Goal: Task Accomplishment & Management: Manage account settings

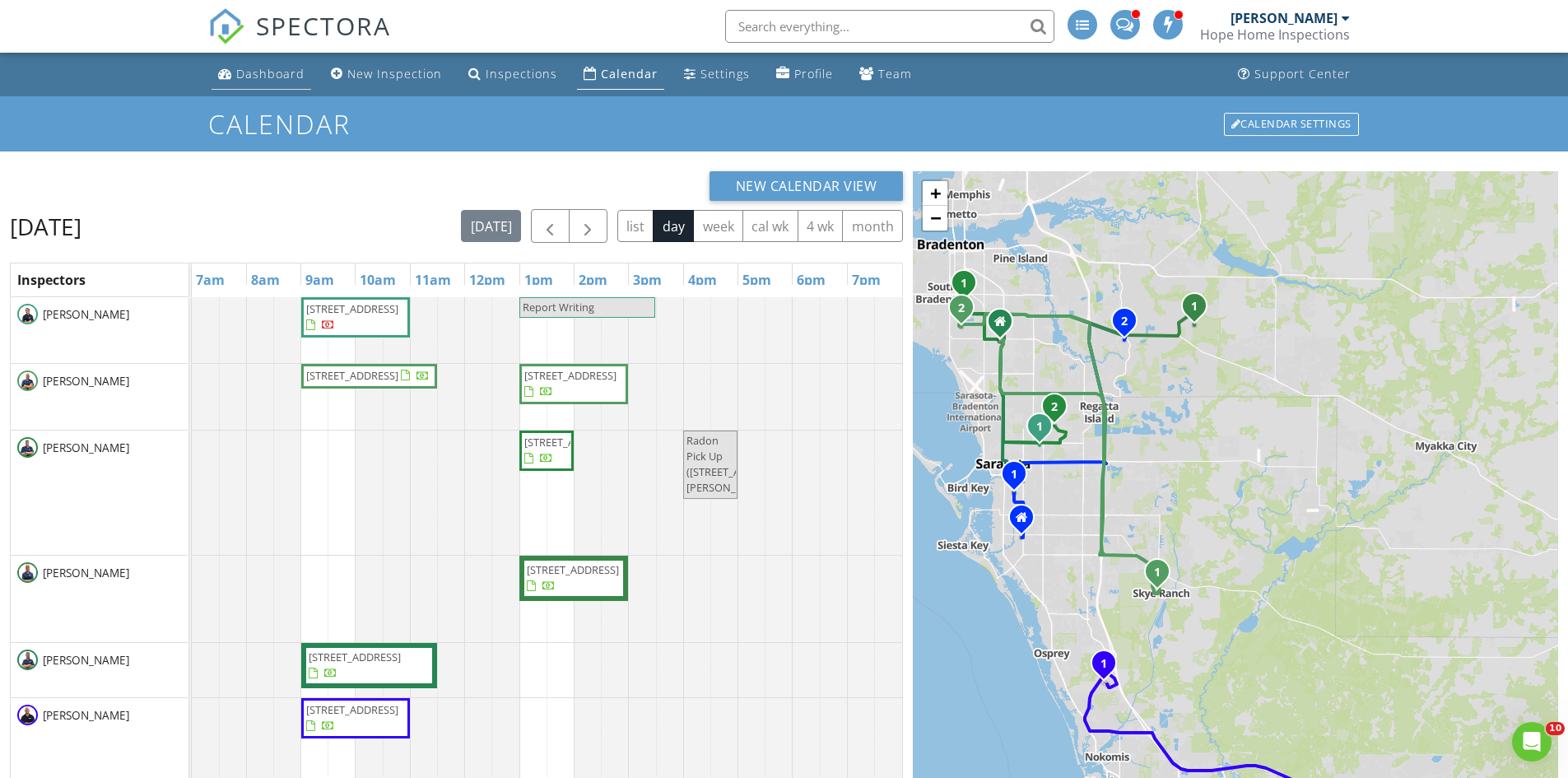
click at [246, 76] on div "Dashboard" at bounding box center [270, 74] width 68 height 16
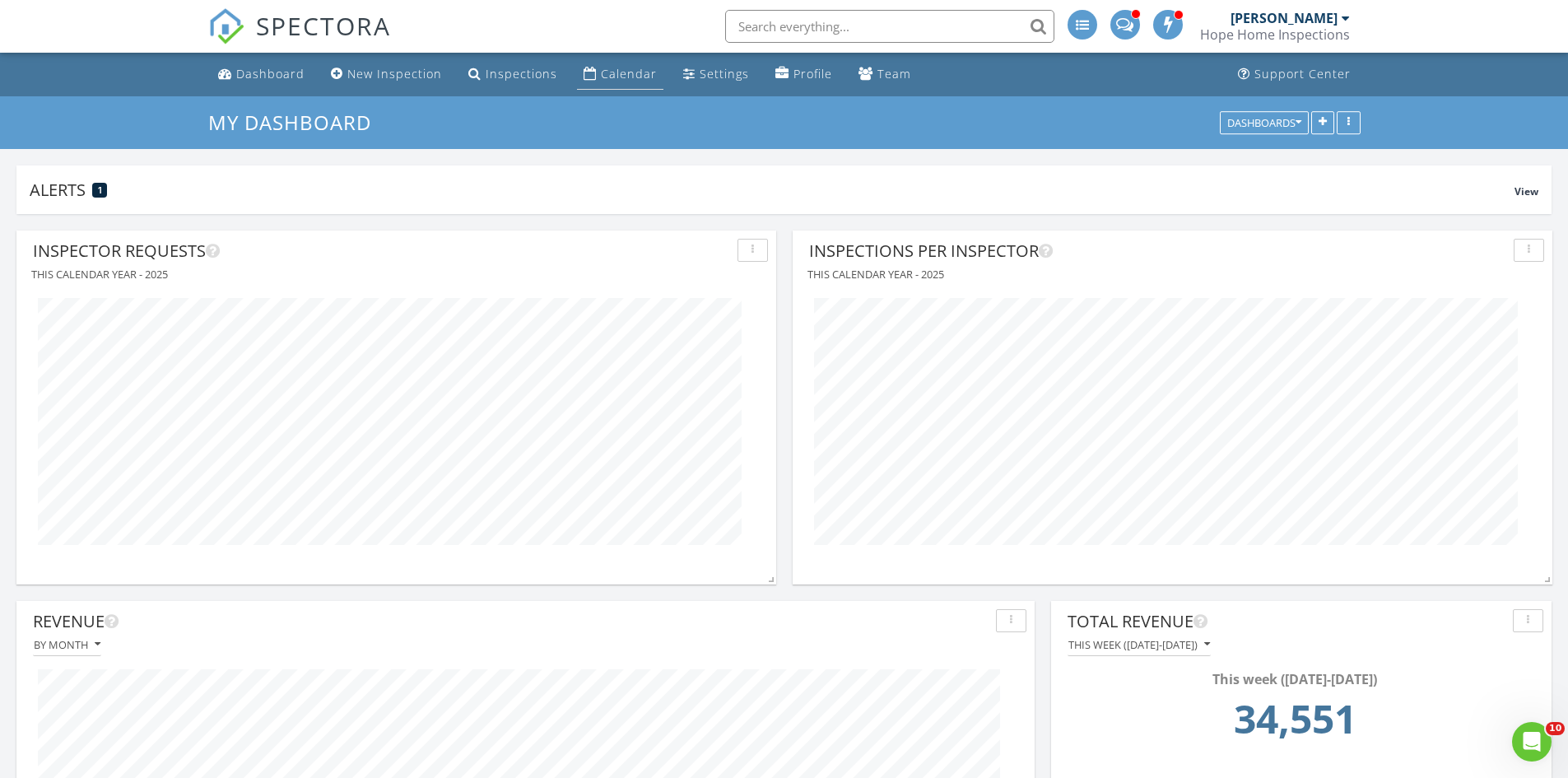
click at [602, 70] on div "Calendar" at bounding box center [629, 74] width 56 height 16
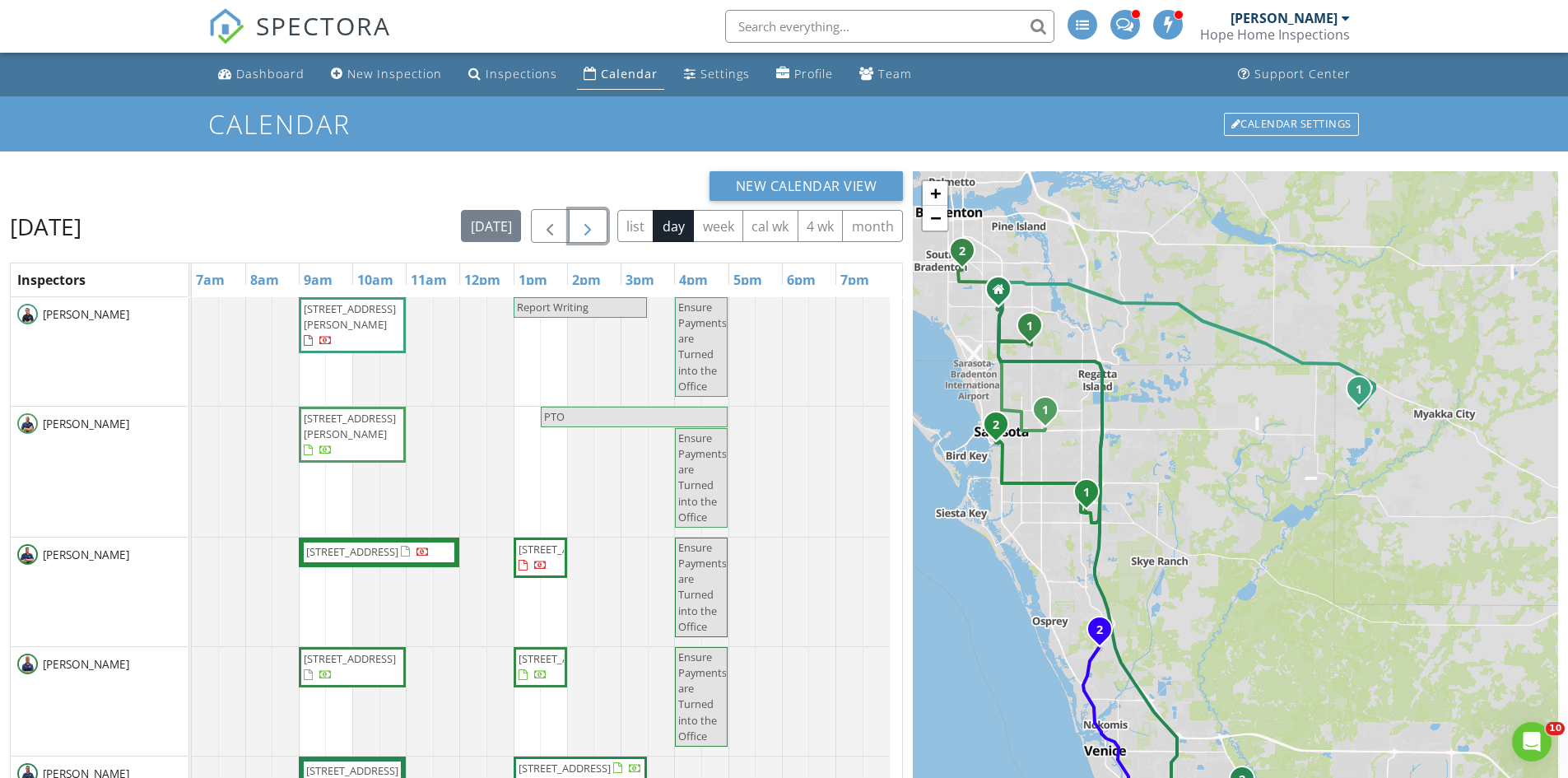
click at [595, 236] on span "button" at bounding box center [588, 226] width 19 height 19
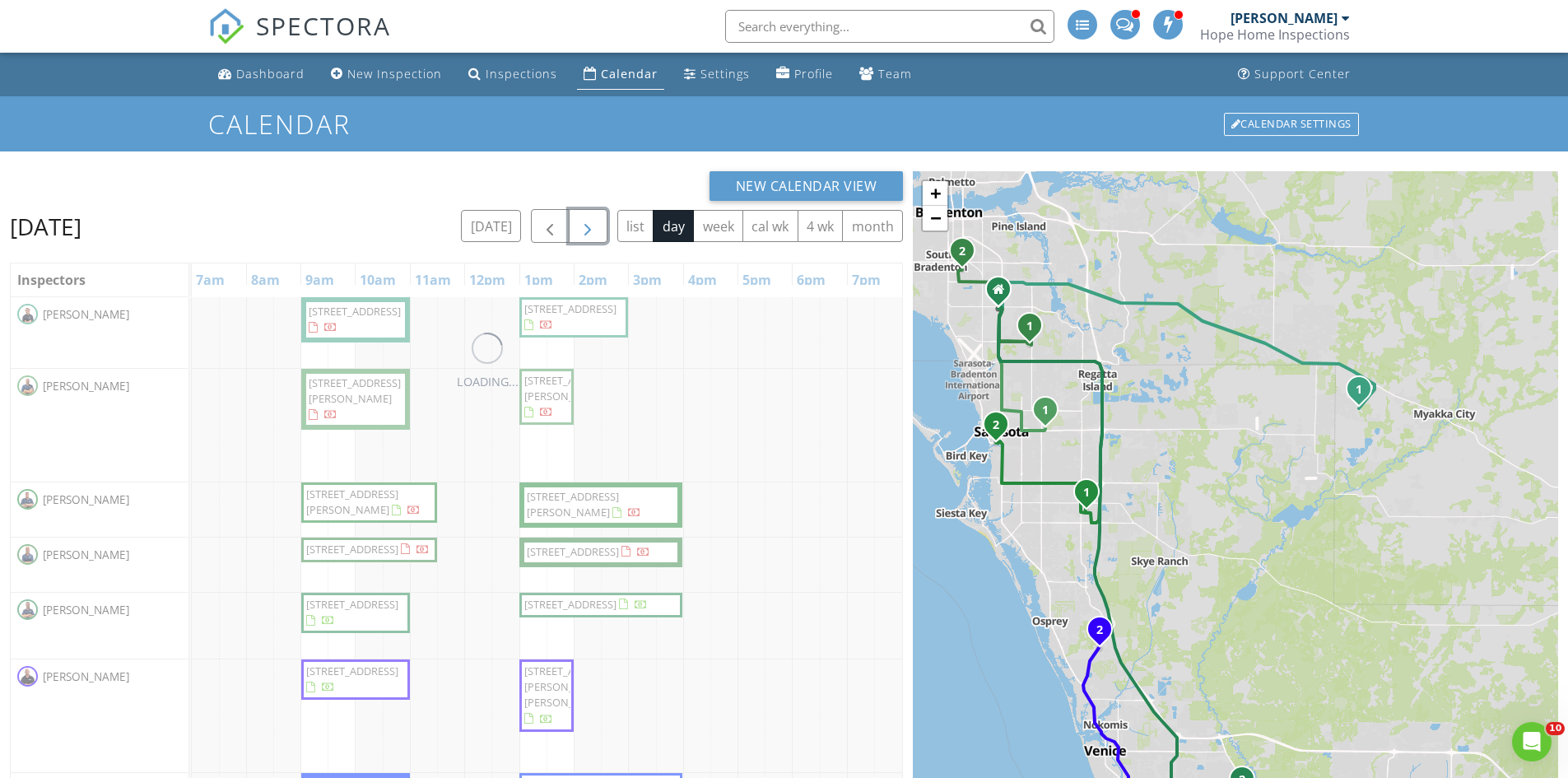
click at [595, 236] on span "button" at bounding box center [588, 226] width 19 height 19
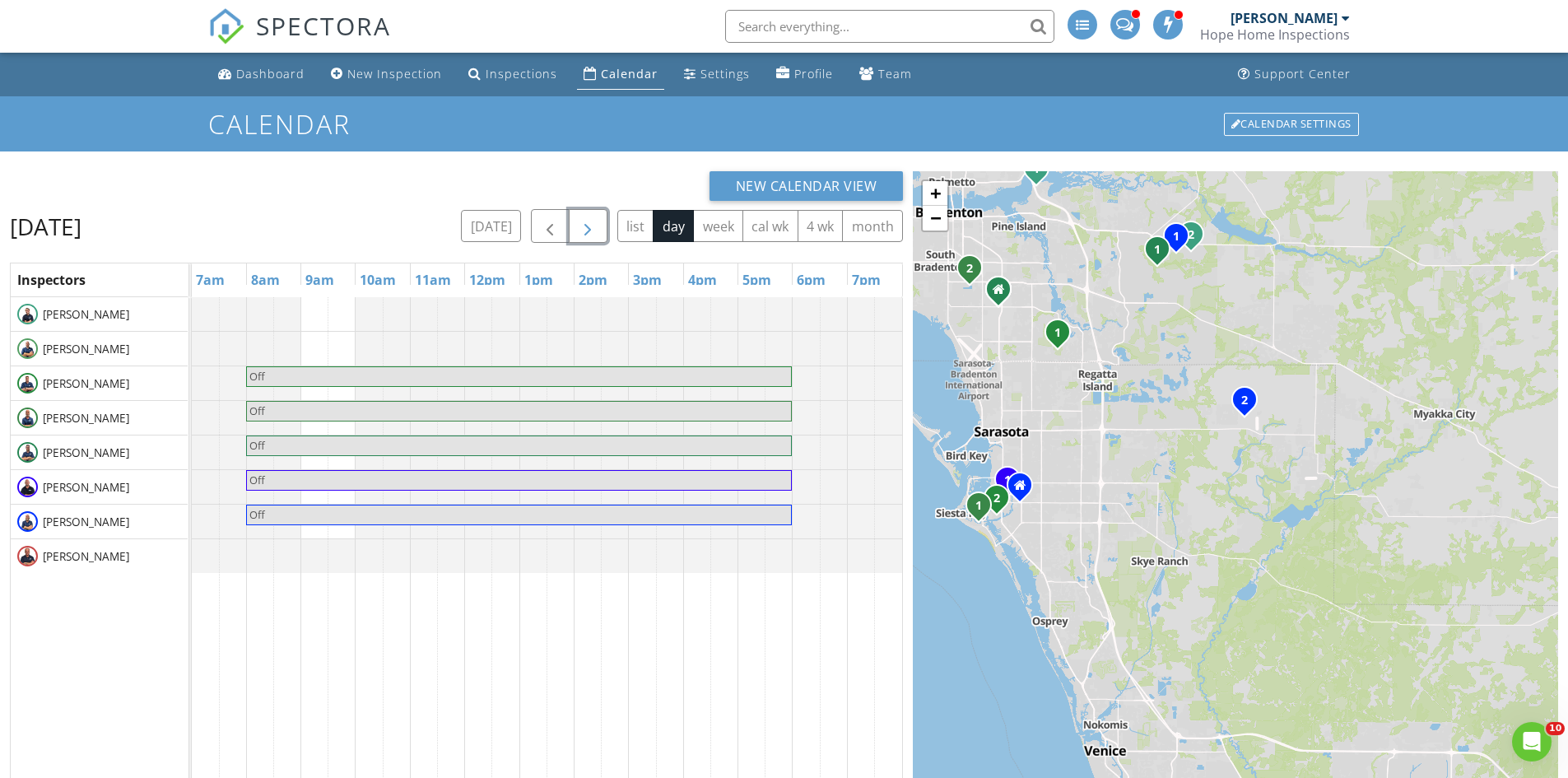
click at [595, 236] on span "button" at bounding box center [588, 226] width 19 height 19
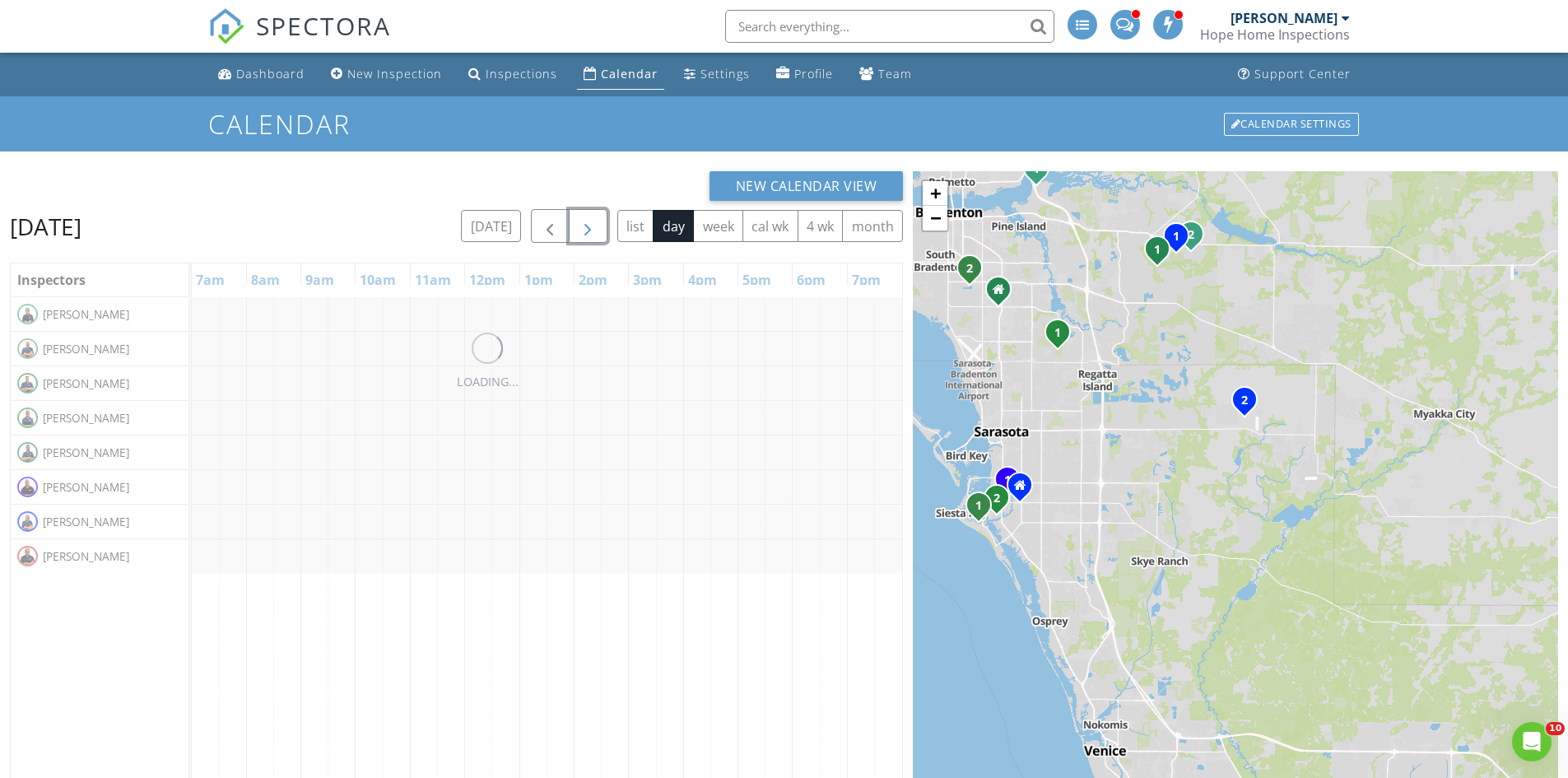
click at [595, 236] on span "button" at bounding box center [588, 226] width 19 height 19
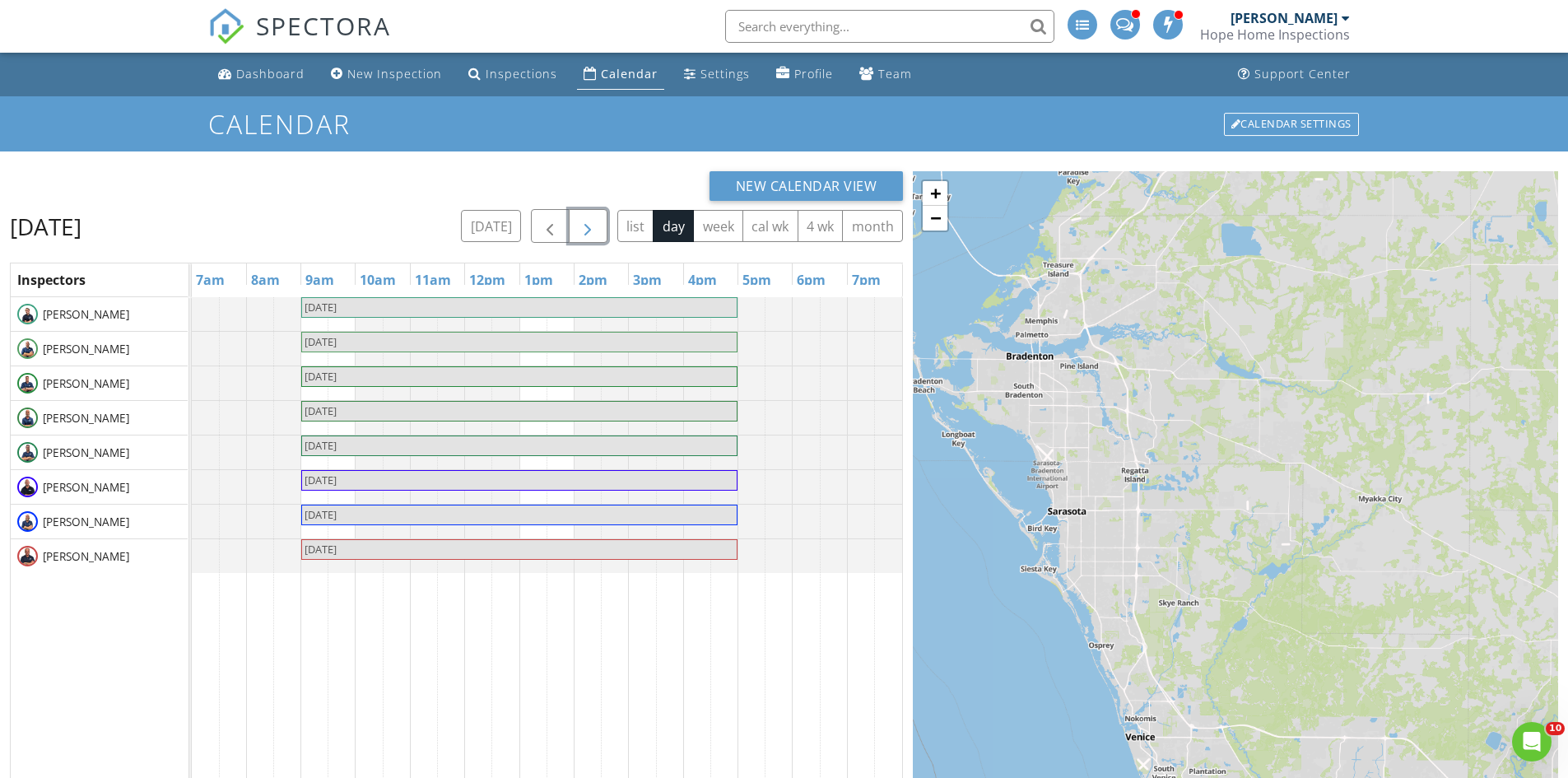
click at [584, 222] on span "button" at bounding box center [588, 226] width 19 height 19
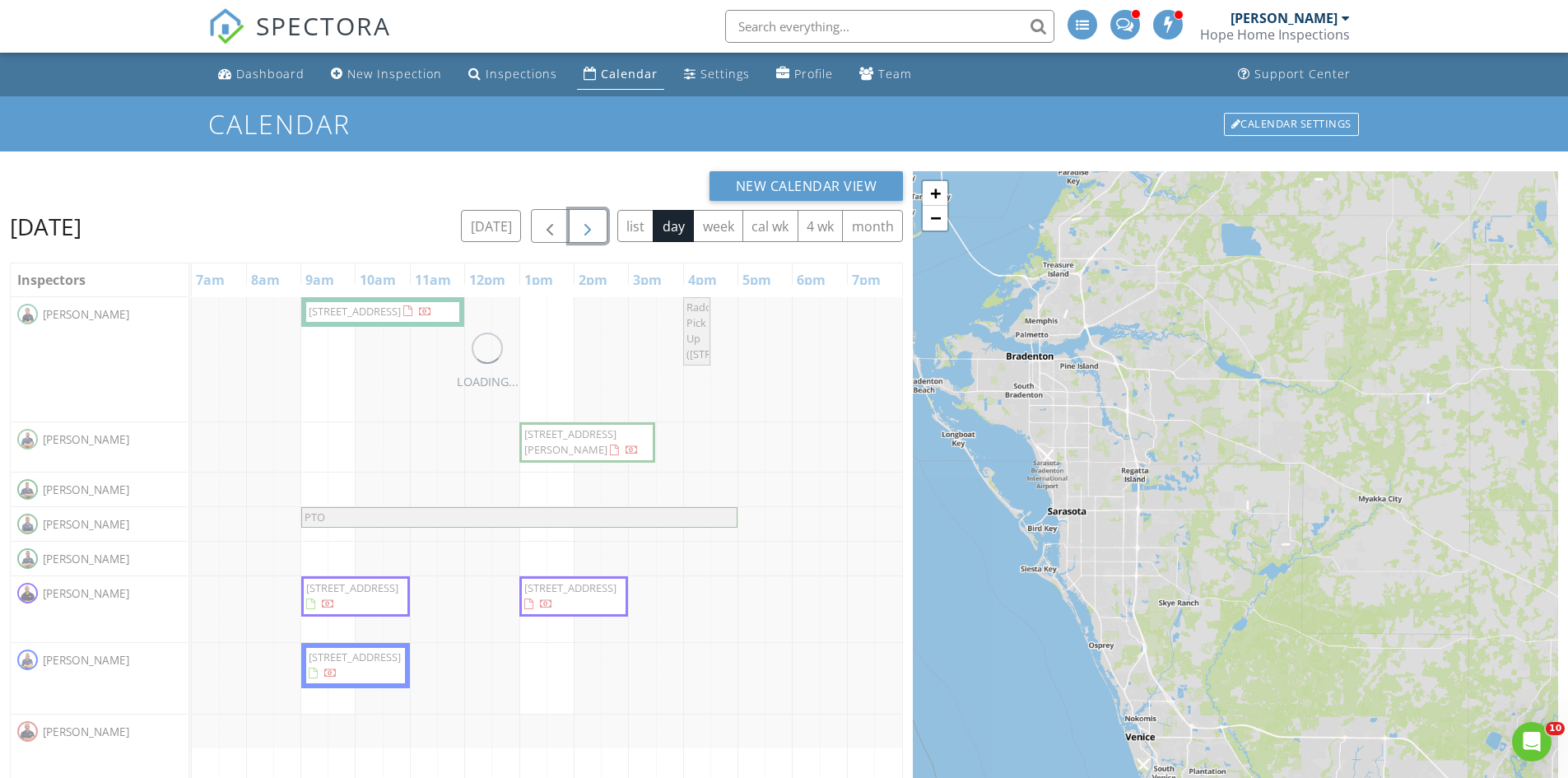
click at [584, 222] on span "button" at bounding box center [588, 226] width 19 height 19
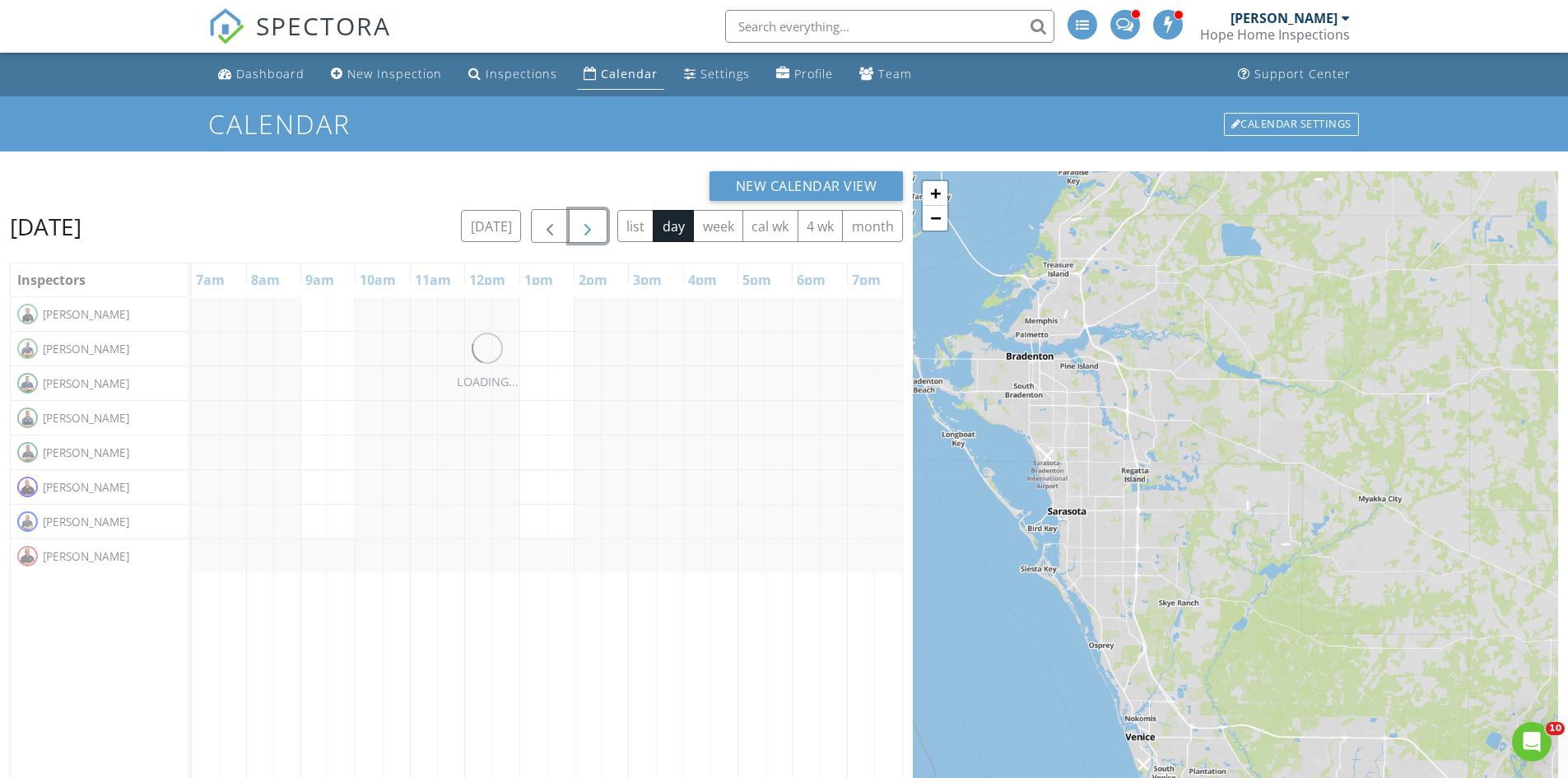
click at [584, 222] on span "button" at bounding box center [588, 226] width 19 height 19
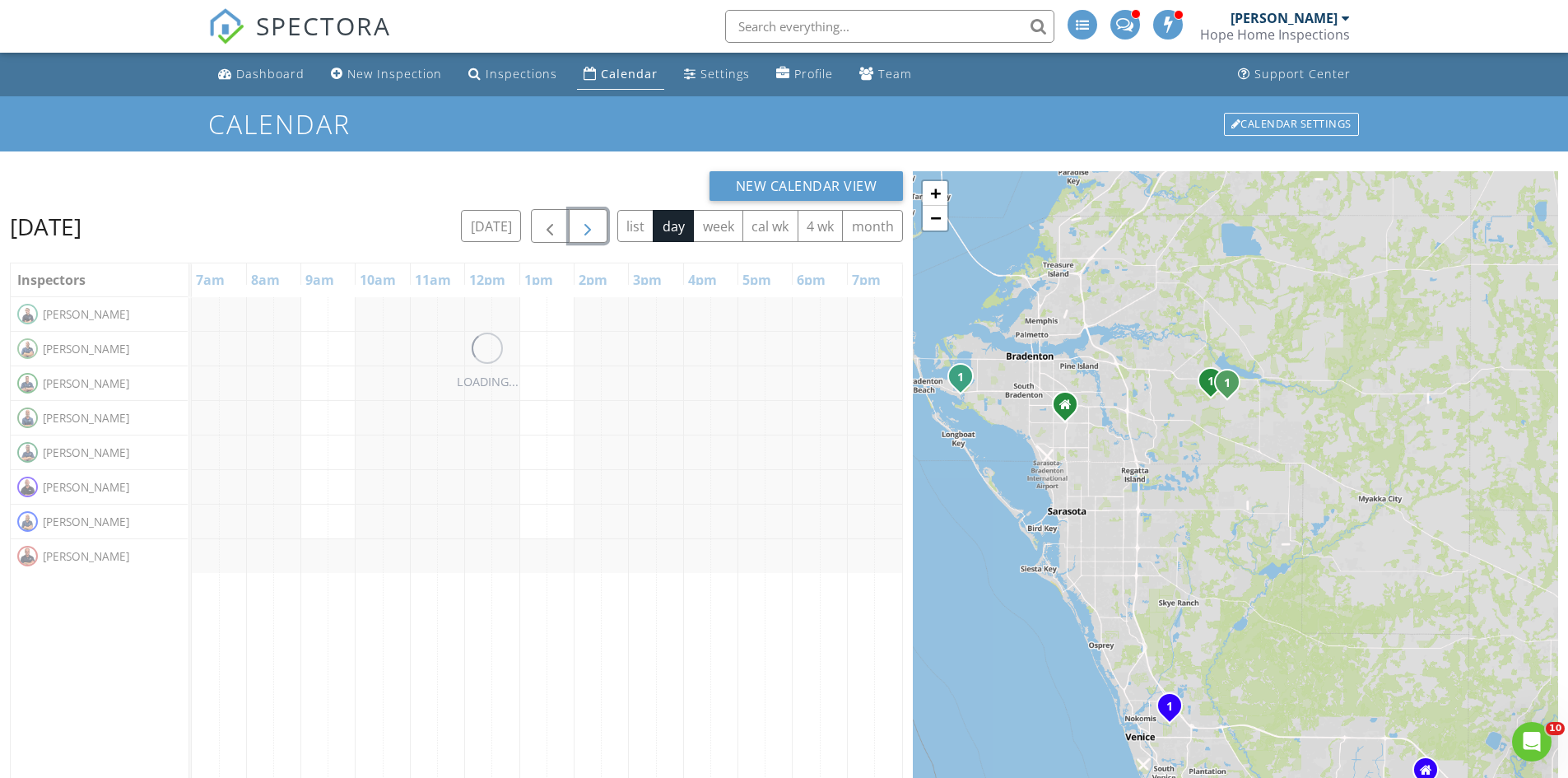
click at [584, 222] on span "button" at bounding box center [588, 226] width 19 height 19
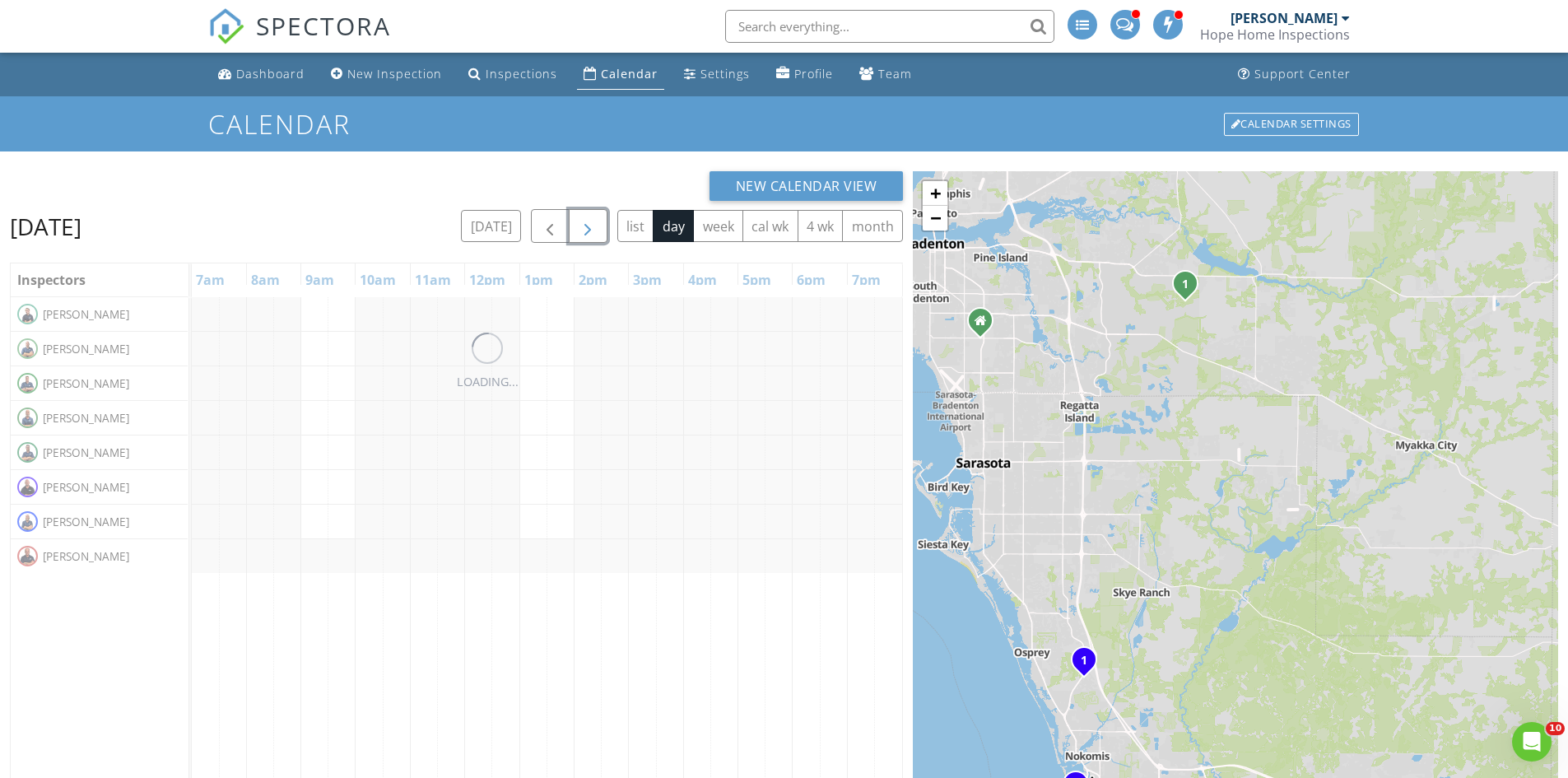
click at [584, 222] on span "button" at bounding box center [588, 226] width 19 height 19
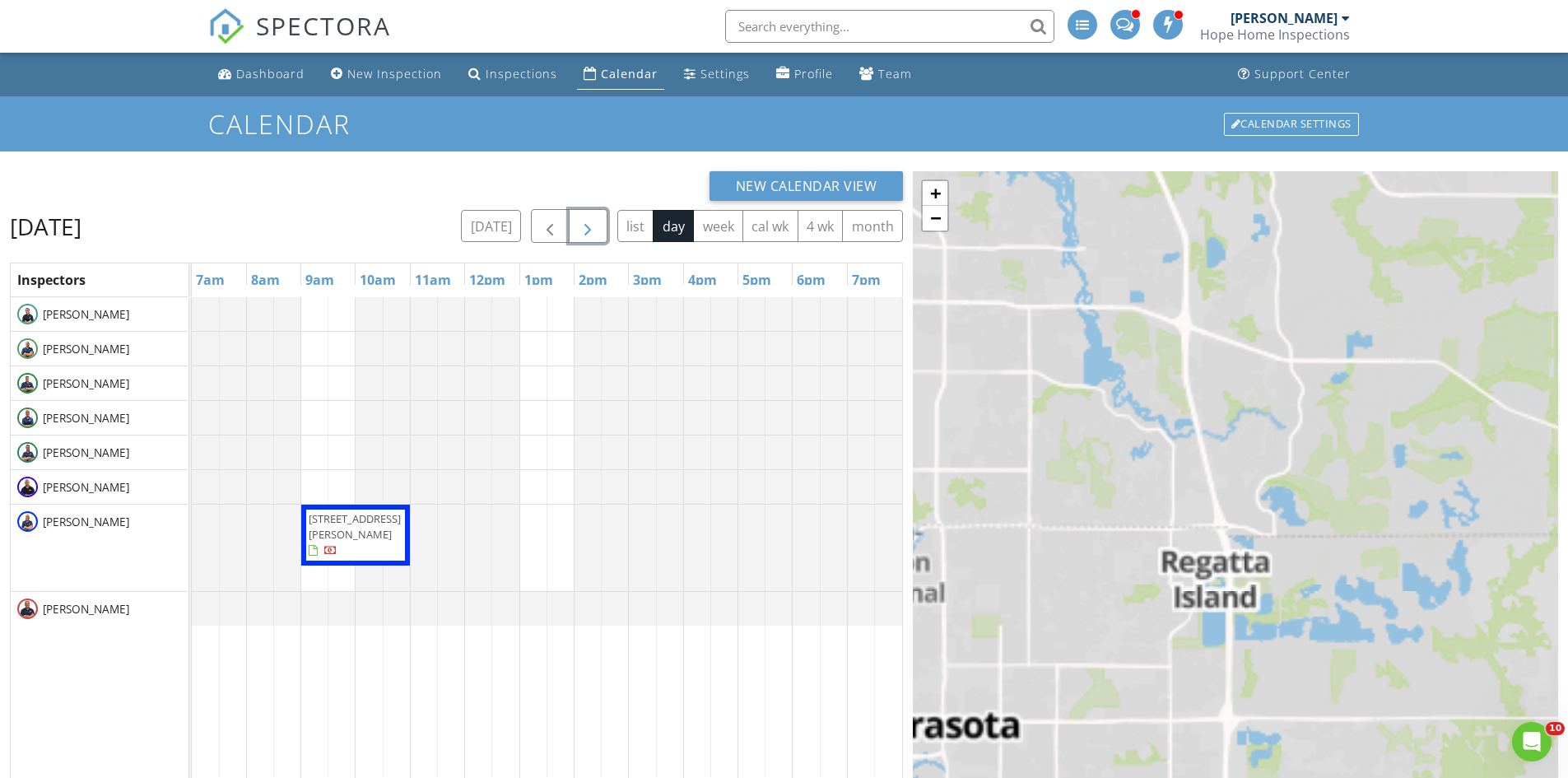
click at [584, 222] on span "button" at bounding box center [588, 226] width 19 height 19
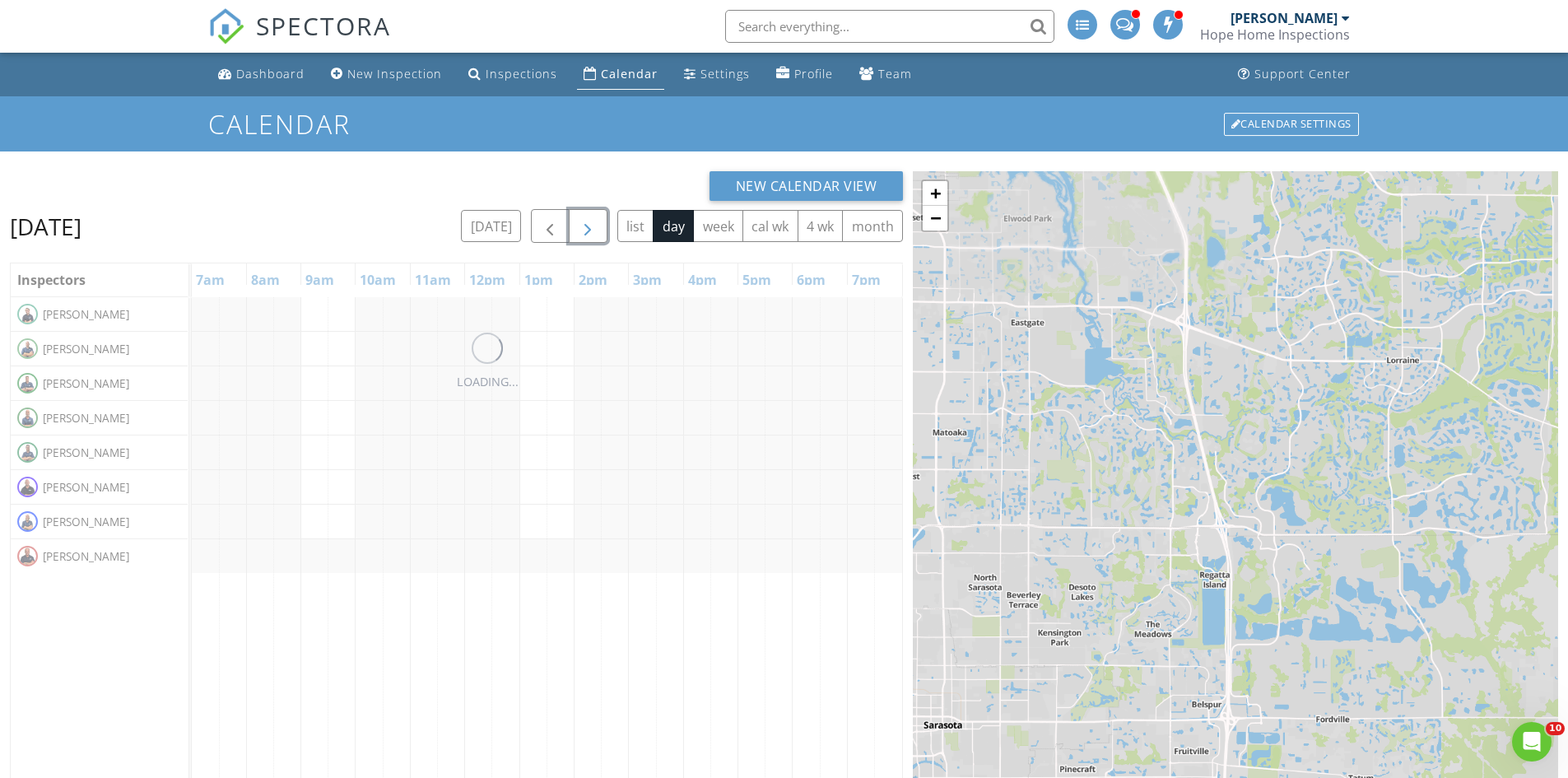
click at [584, 222] on span "button" at bounding box center [588, 226] width 19 height 19
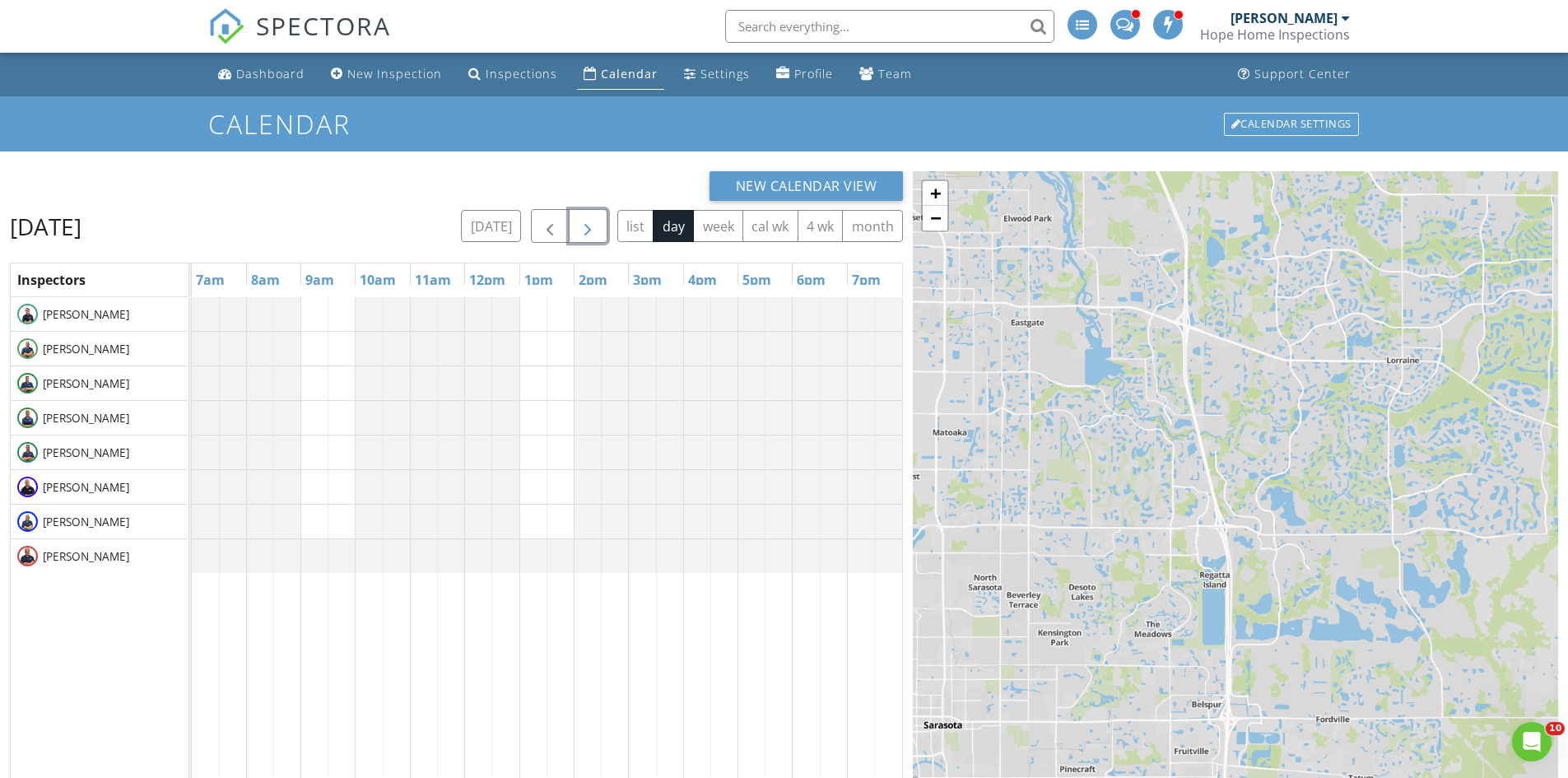
click at [584, 222] on span "button" at bounding box center [588, 226] width 19 height 19
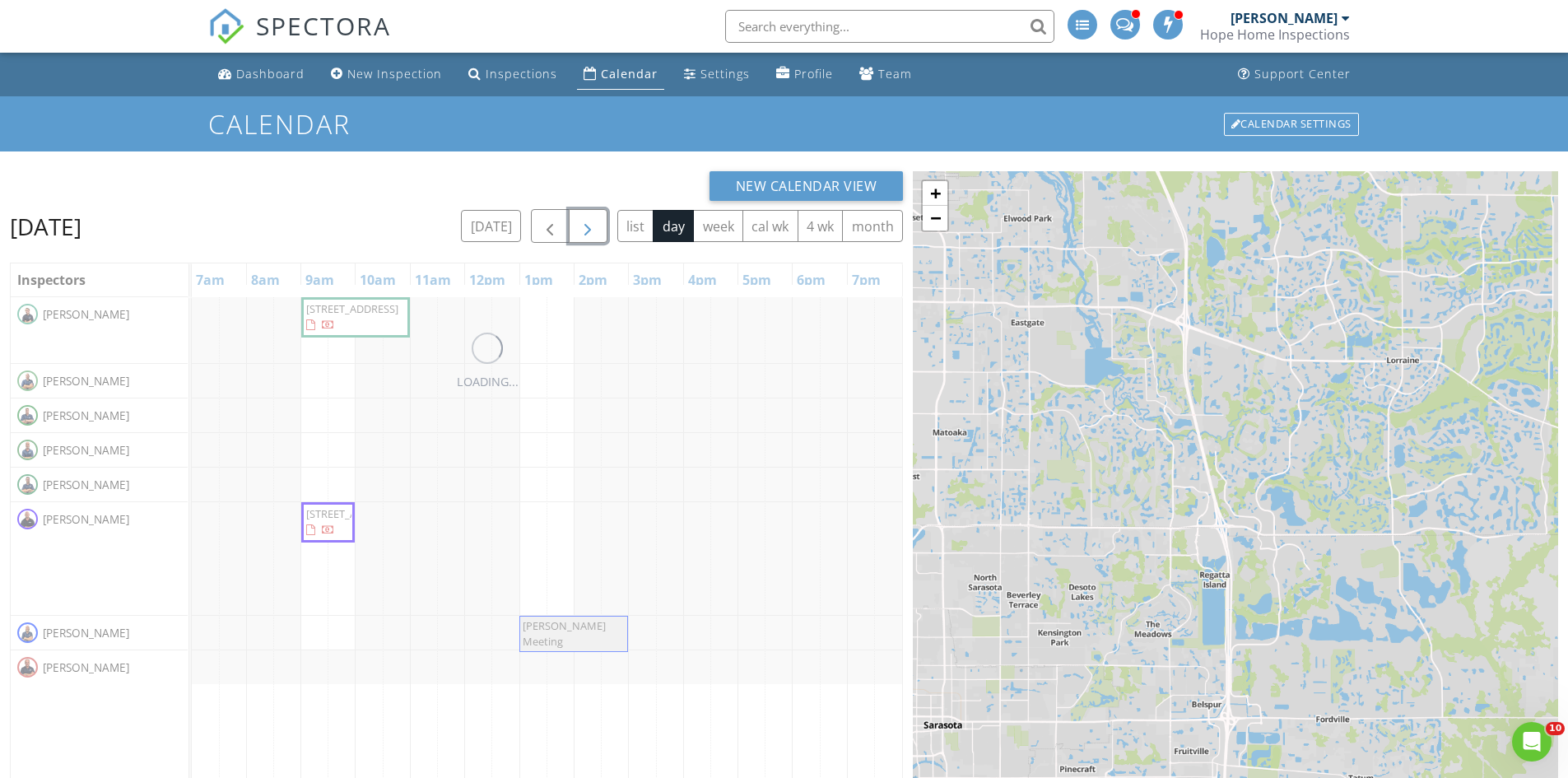
click at [584, 222] on span "button" at bounding box center [588, 226] width 19 height 19
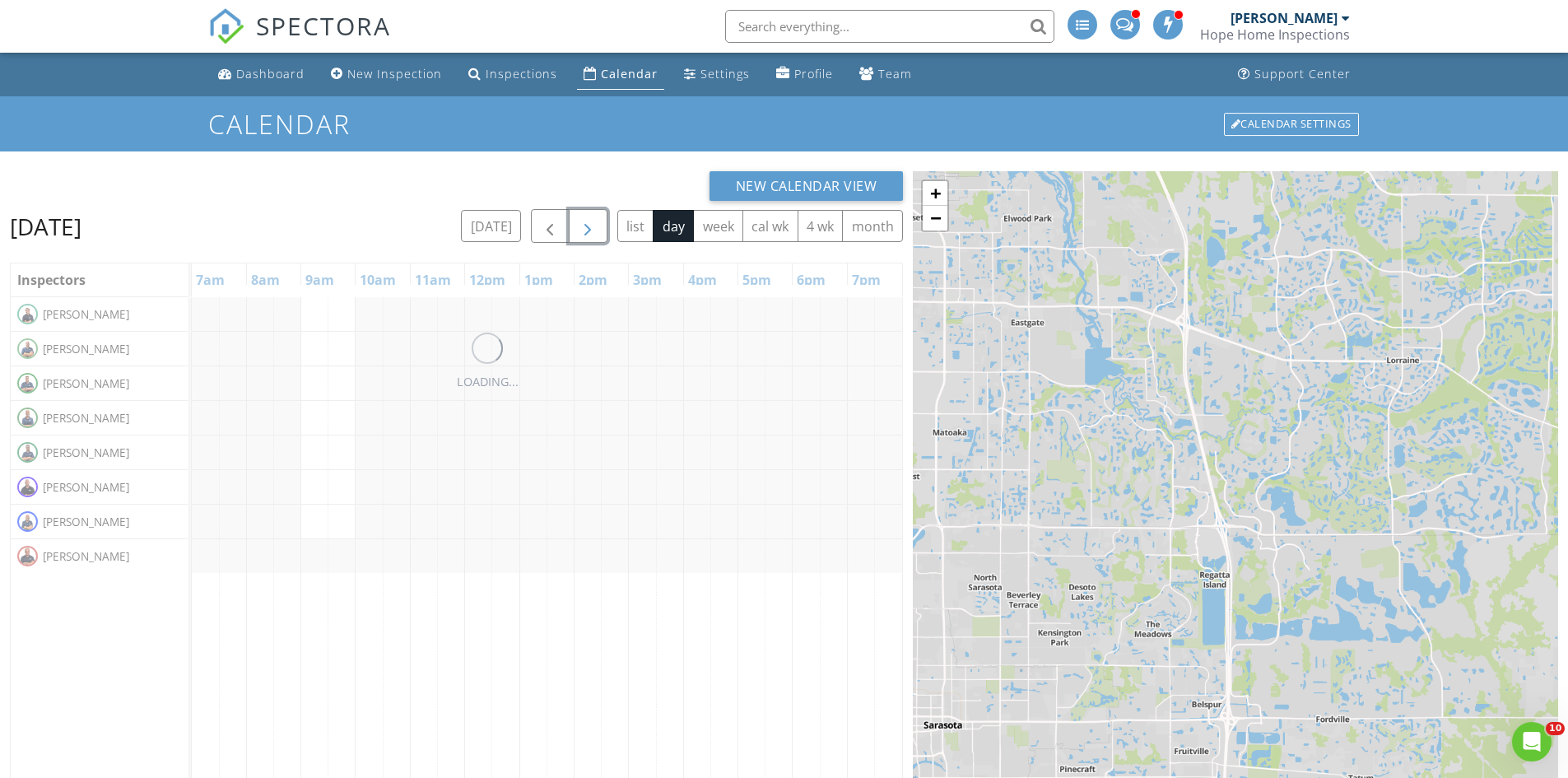
click at [584, 222] on span "button" at bounding box center [588, 226] width 19 height 19
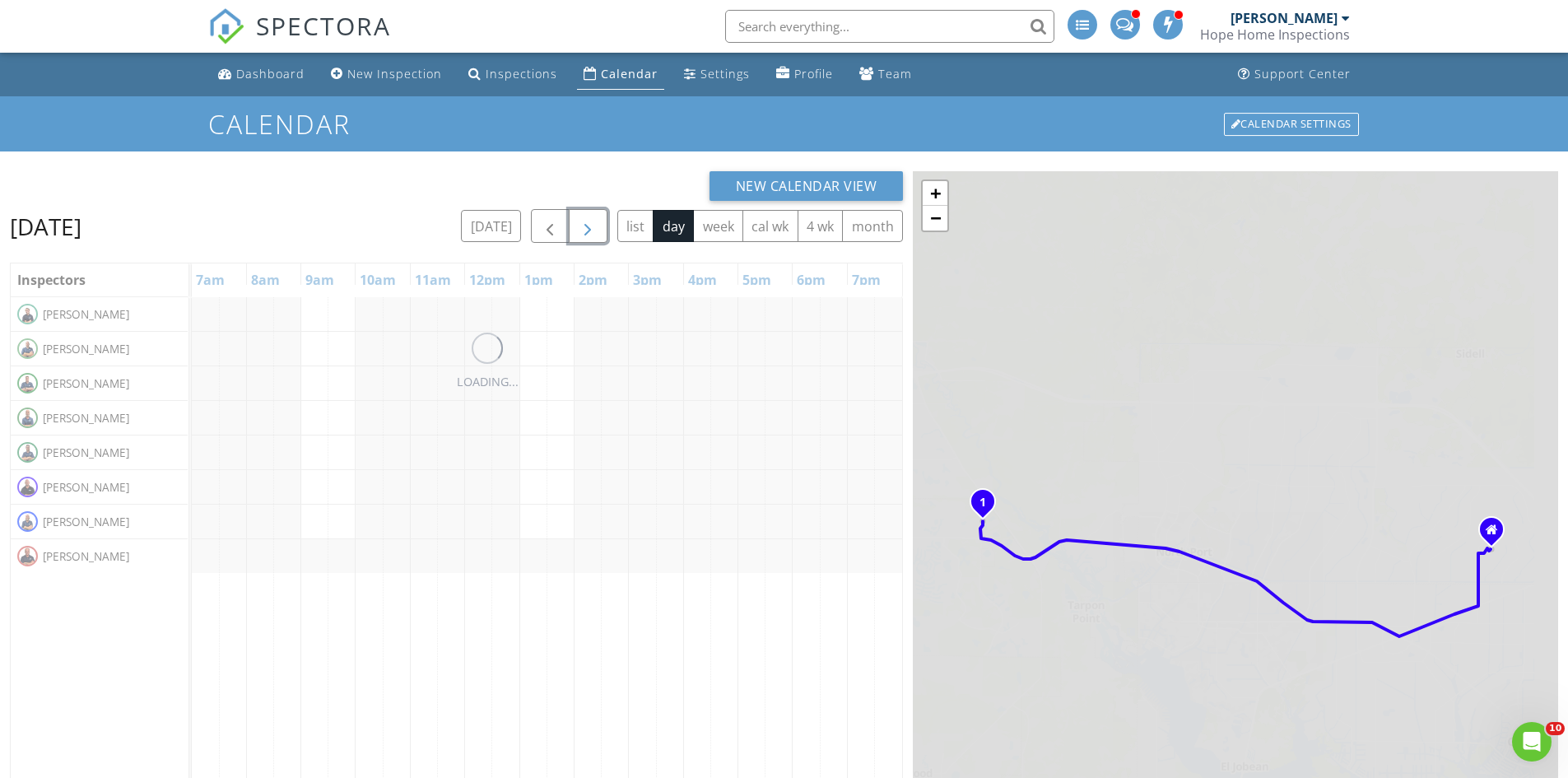
click at [584, 222] on span "button" at bounding box center [588, 226] width 19 height 19
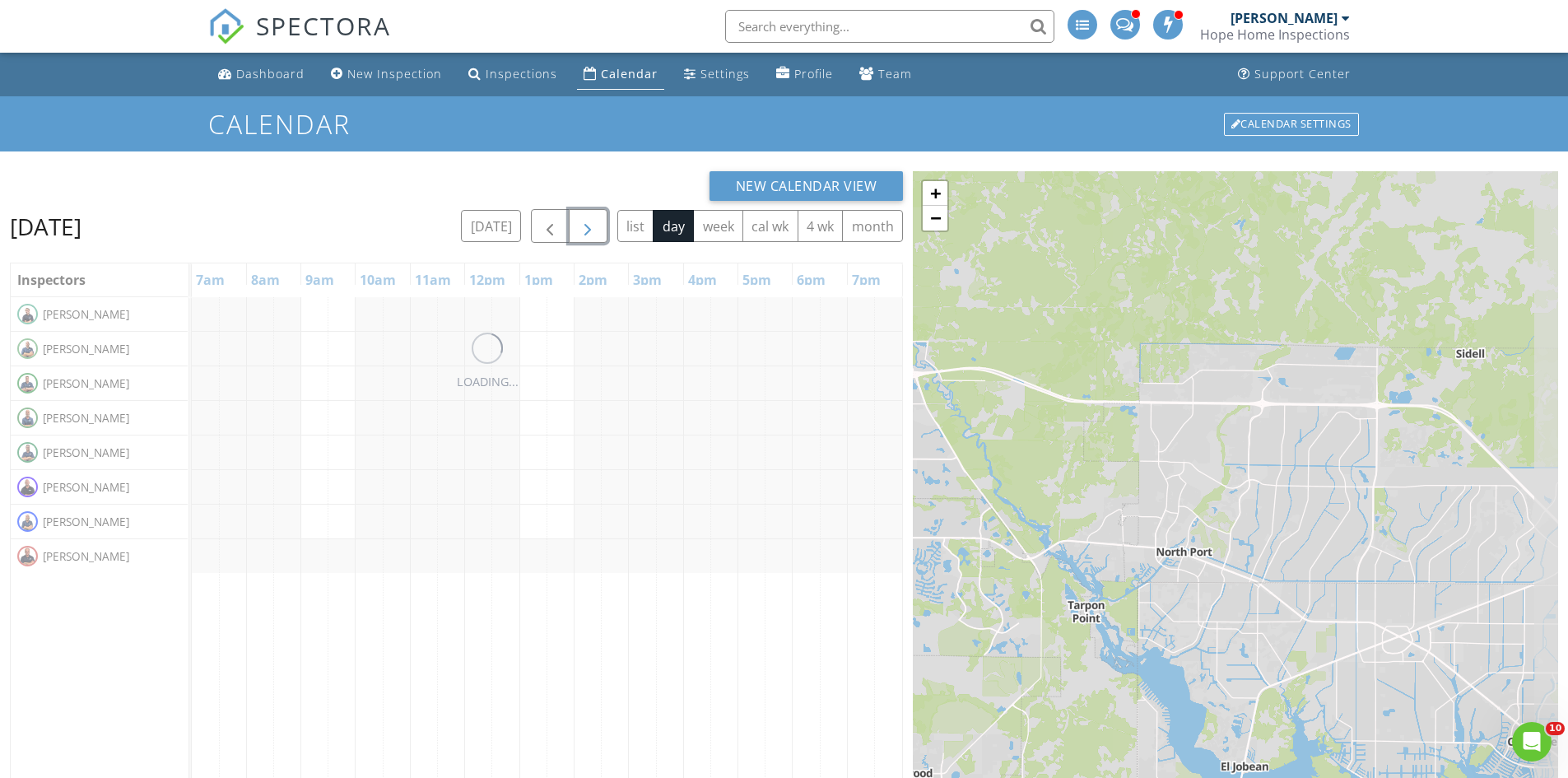
click at [584, 222] on span "button" at bounding box center [588, 226] width 19 height 19
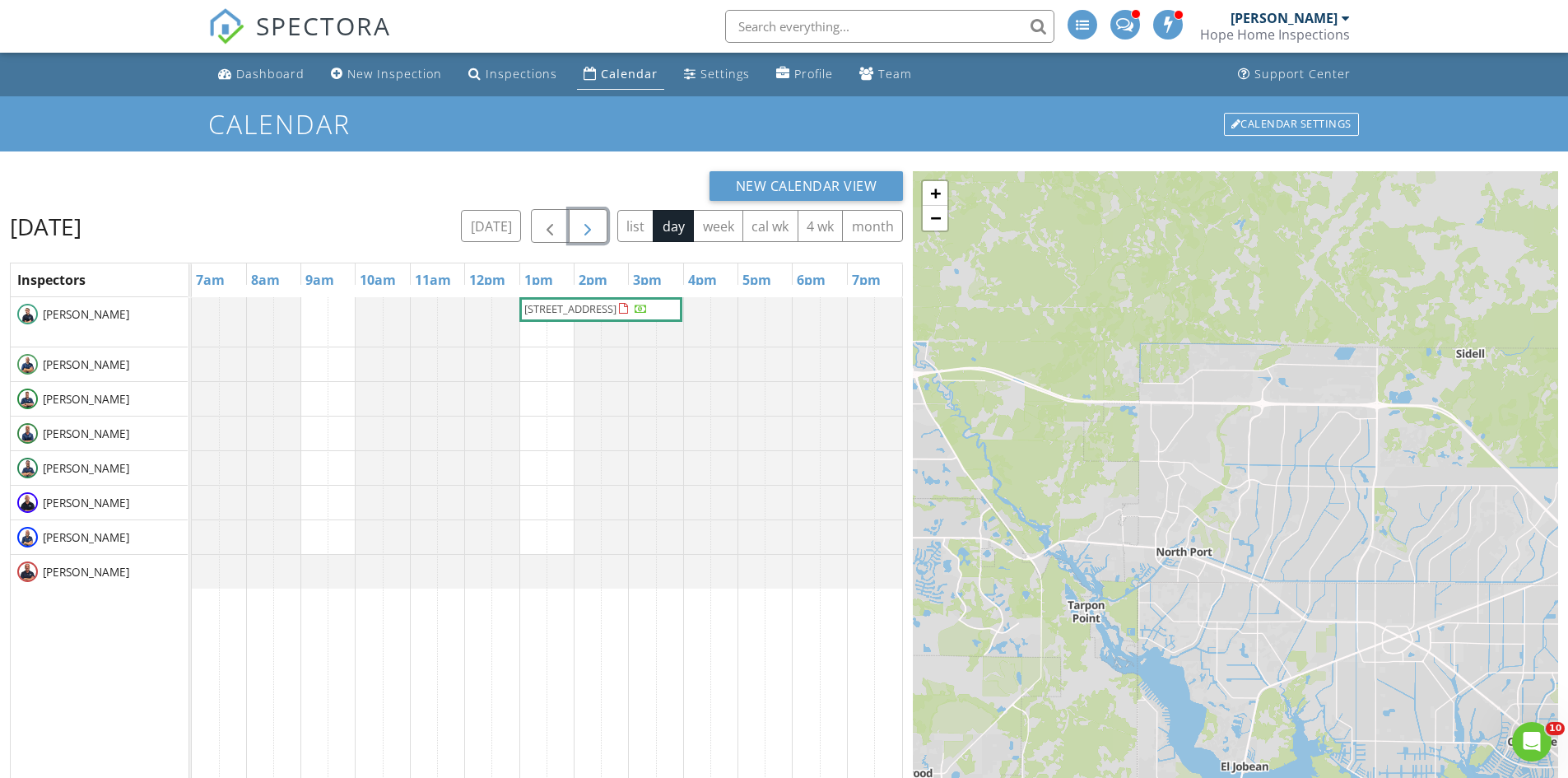
click at [584, 222] on span "button" at bounding box center [588, 226] width 19 height 19
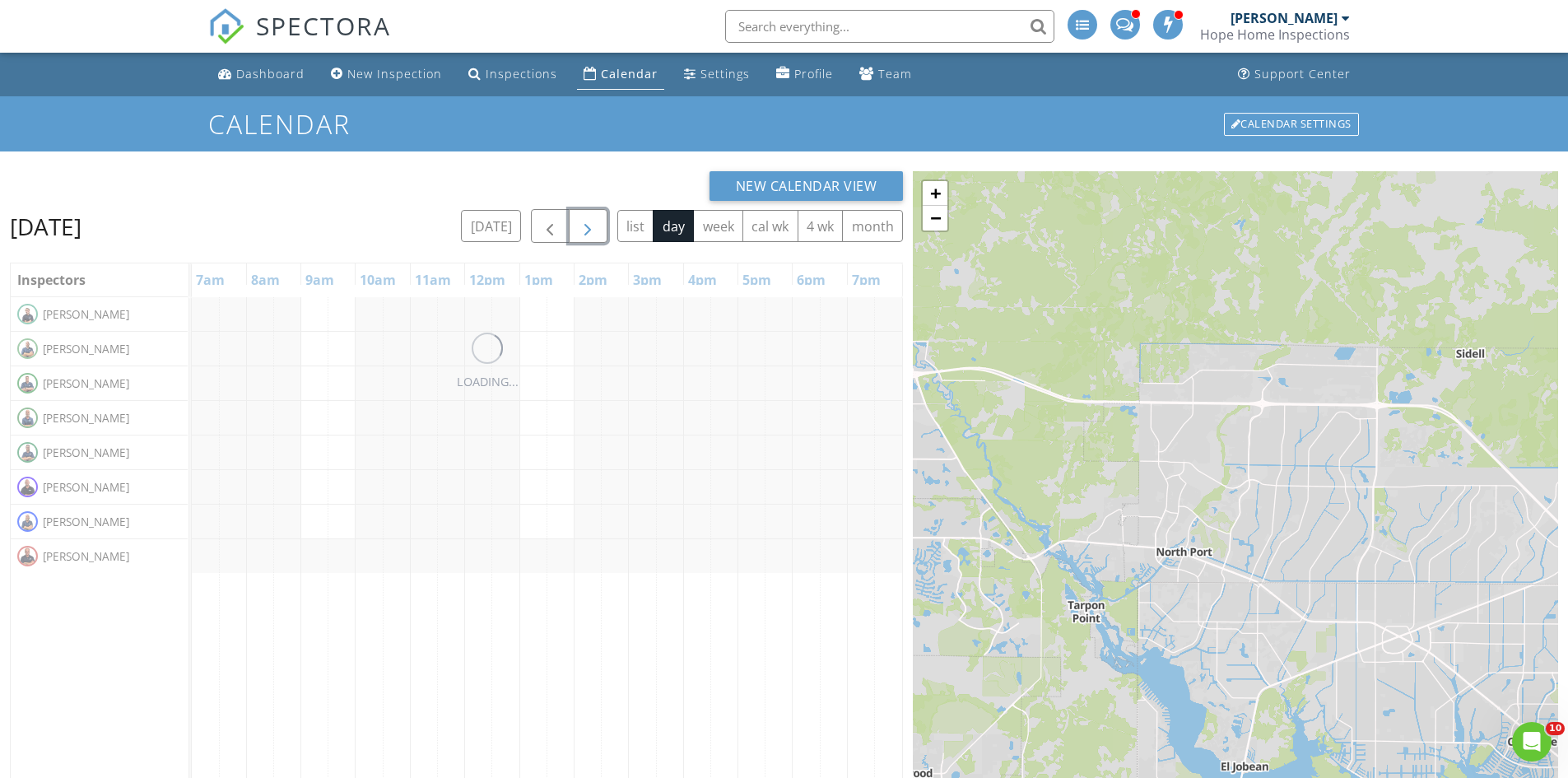
click at [584, 222] on span "button" at bounding box center [588, 226] width 19 height 19
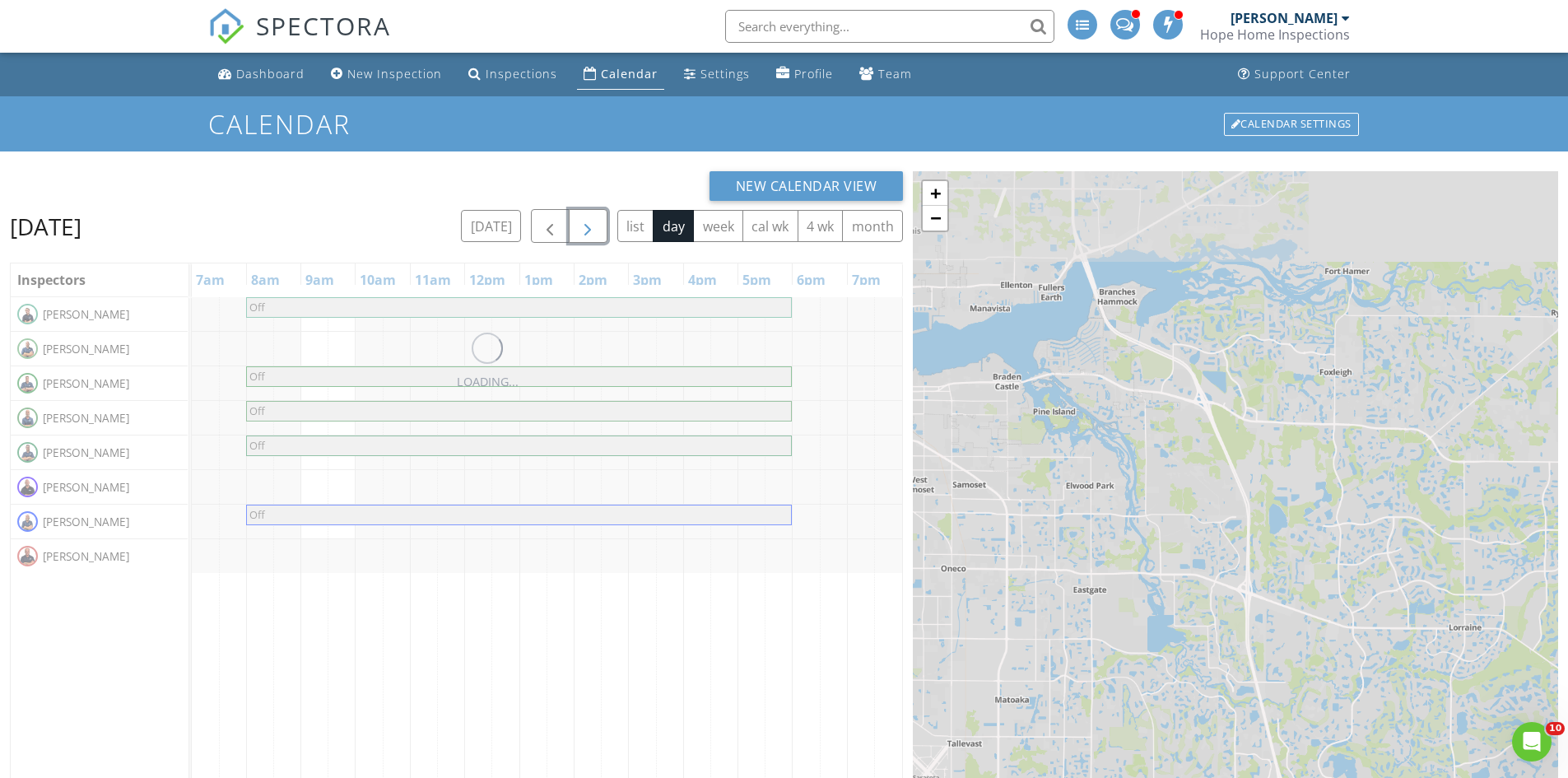
click at [584, 222] on span "button" at bounding box center [588, 226] width 19 height 19
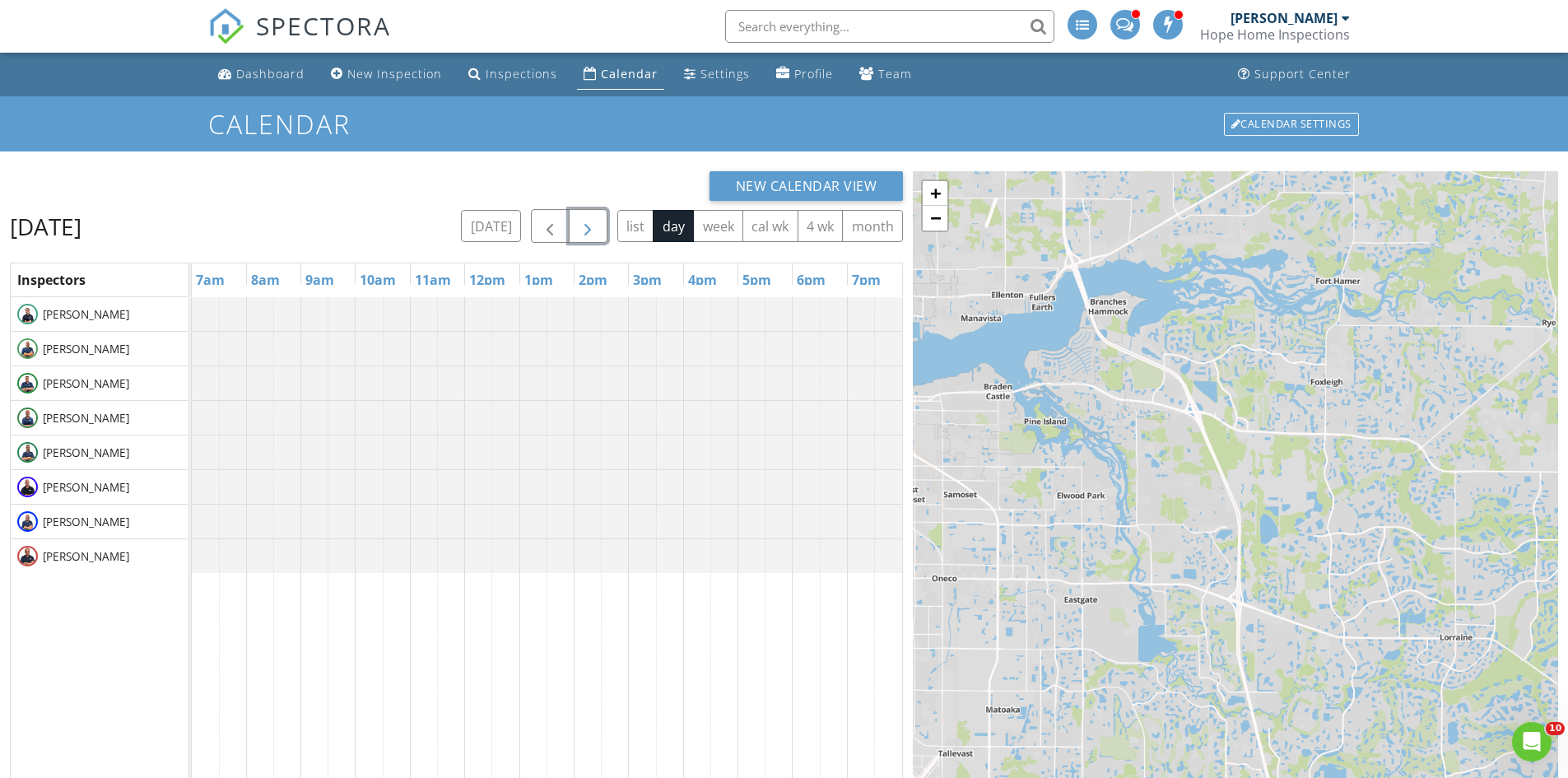
click at [584, 222] on span "button" at bounding box center [588, 226] width 19 height 19
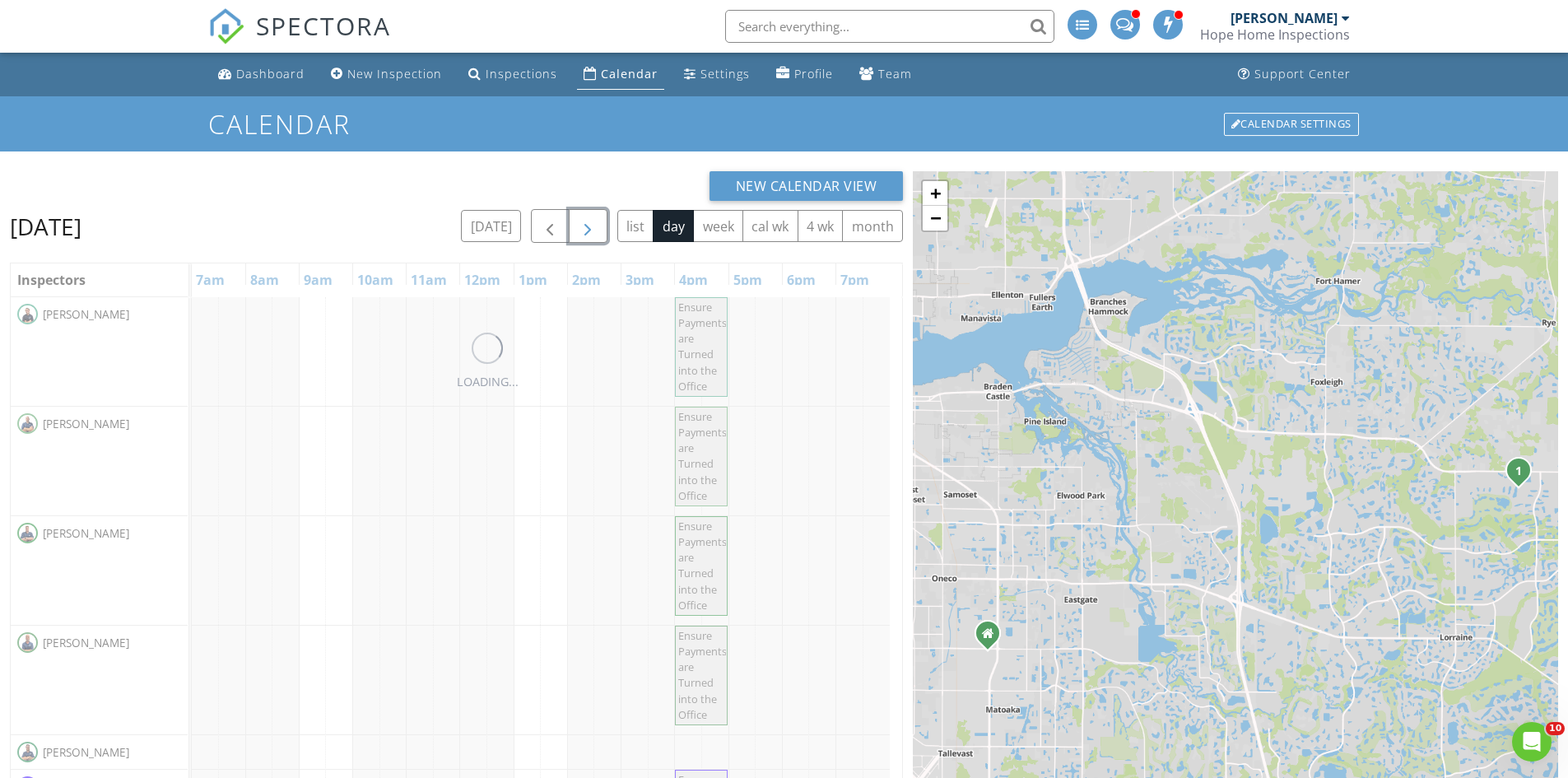
click at [584, 222] on span "button" at bounding box center [588, 226] width 19 height 19
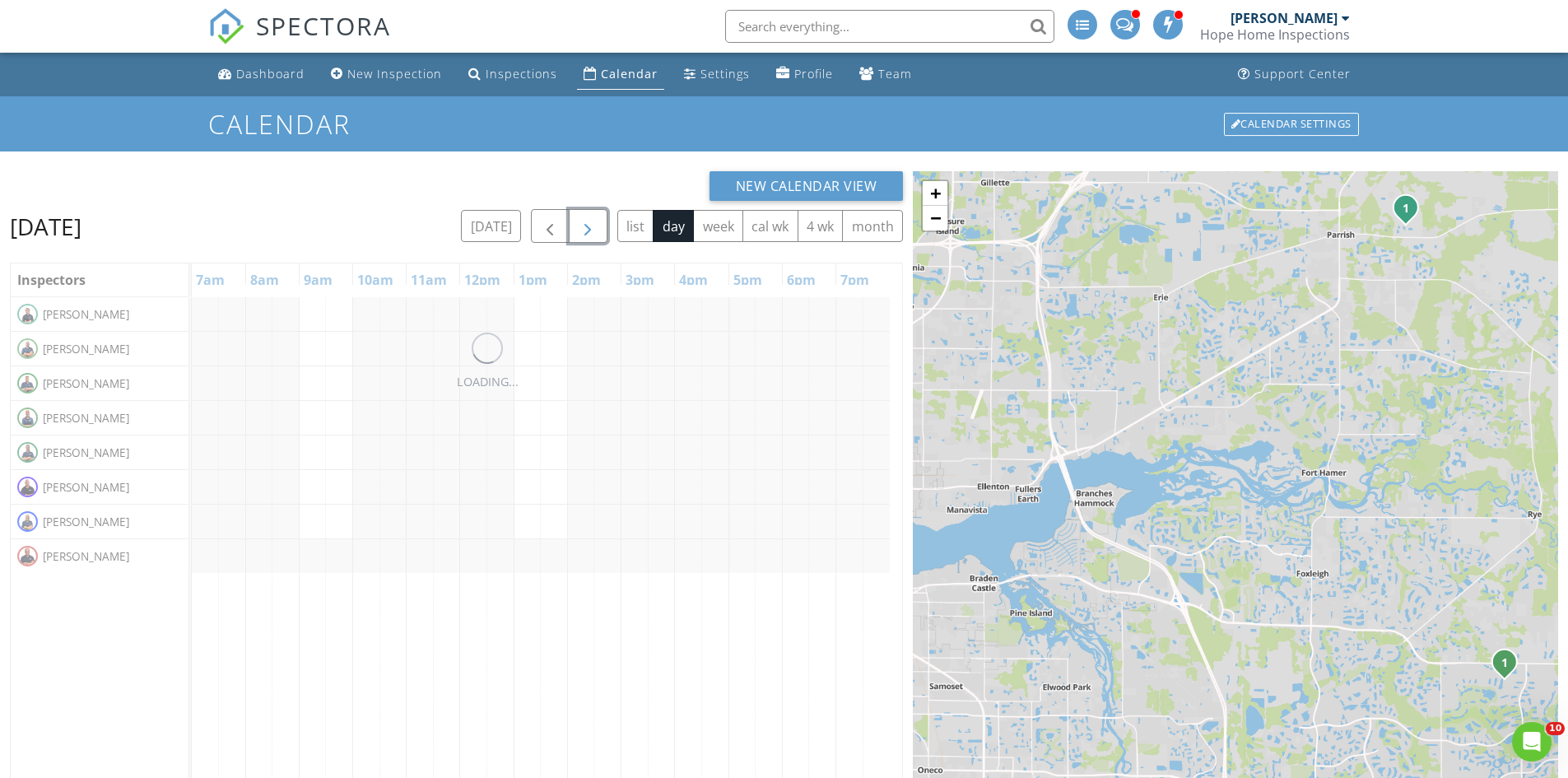
click at [584, 222] on span "button" at bounding box center [588, 226] width 19 height 19
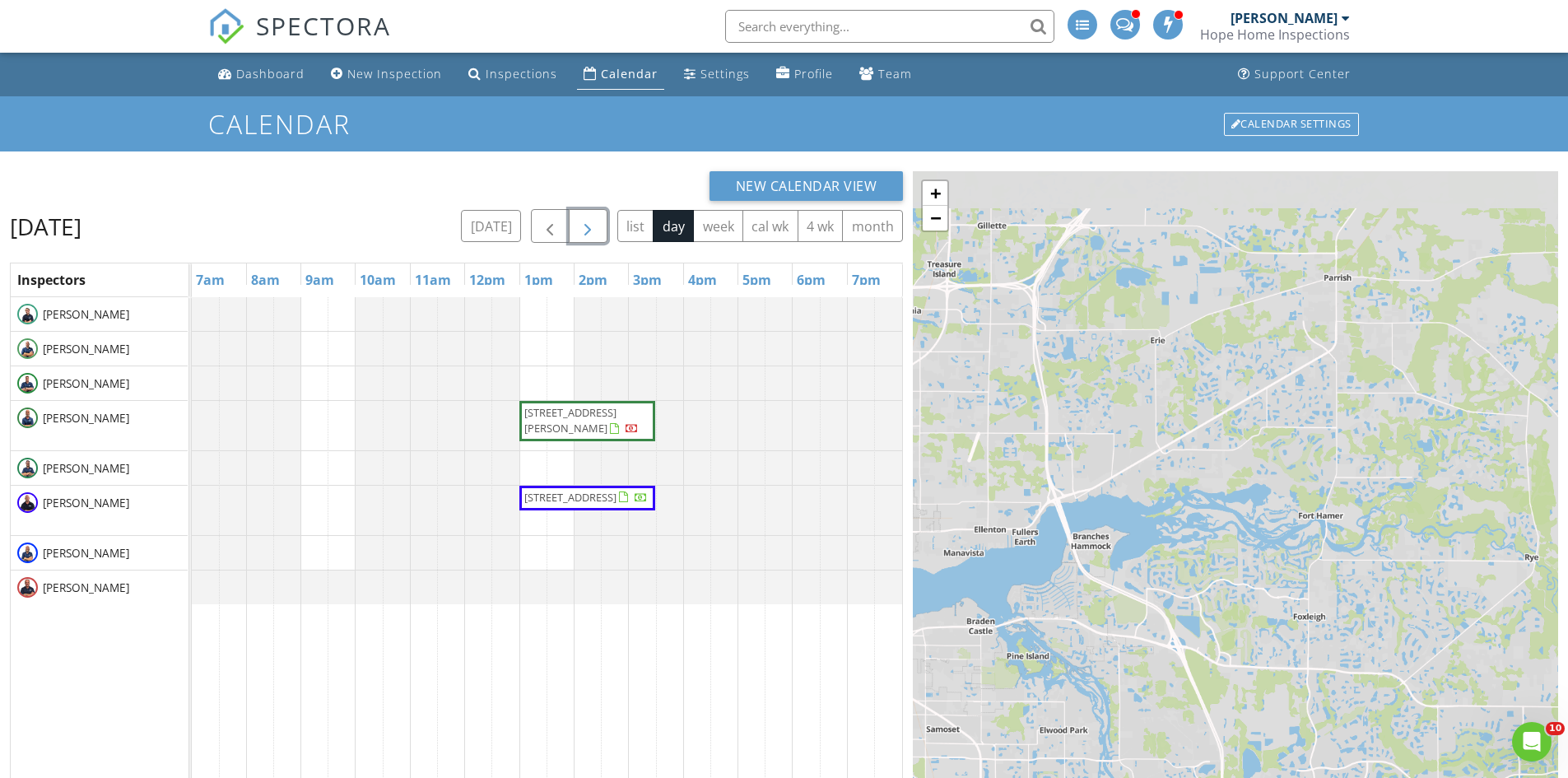
click at [584, 222] on span "button" at bounding box center [588, 226] width 19 height 19
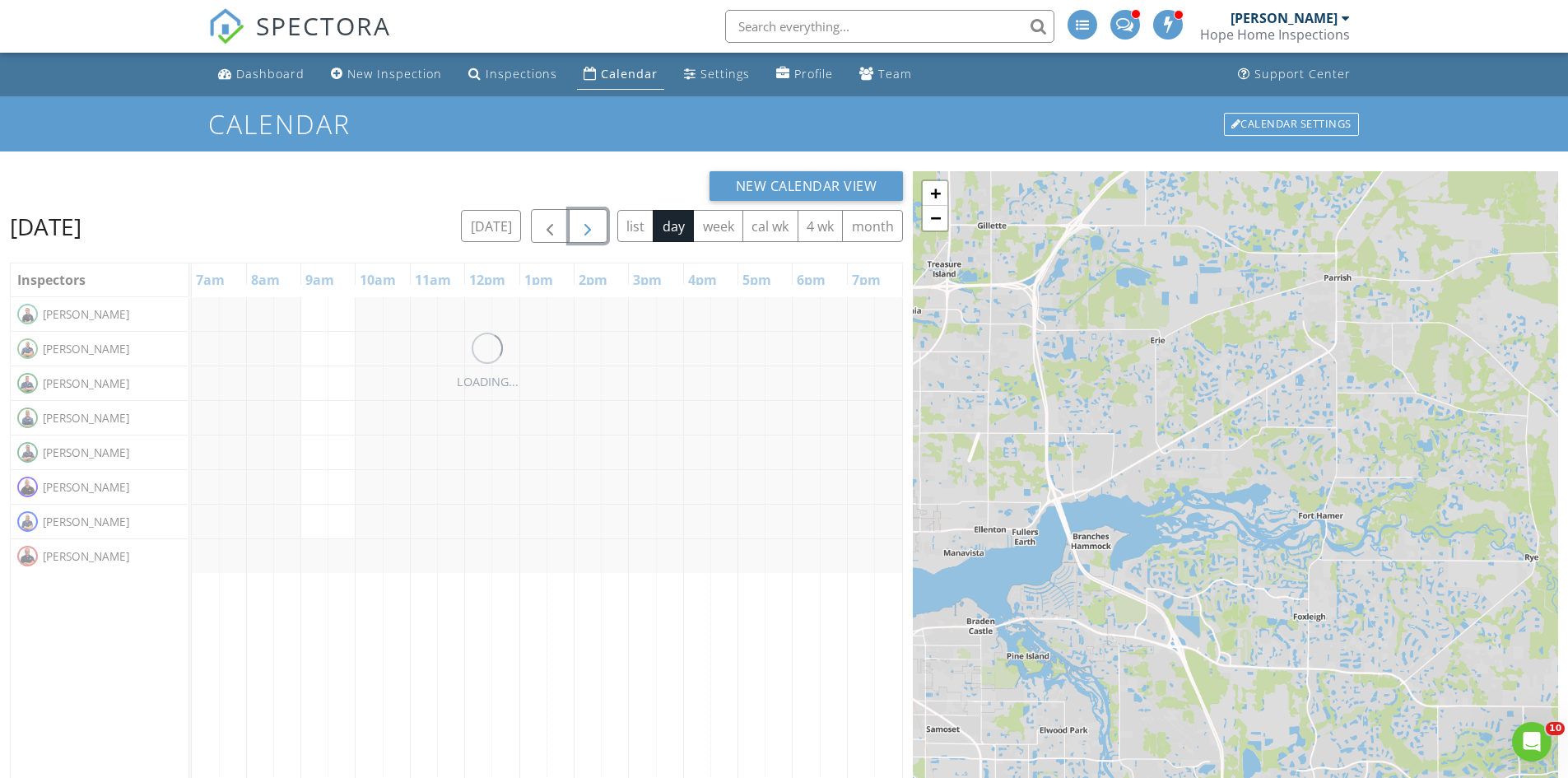
click at [584, 222] on span "button" at bounding box center [588, 226] width 19 height 19
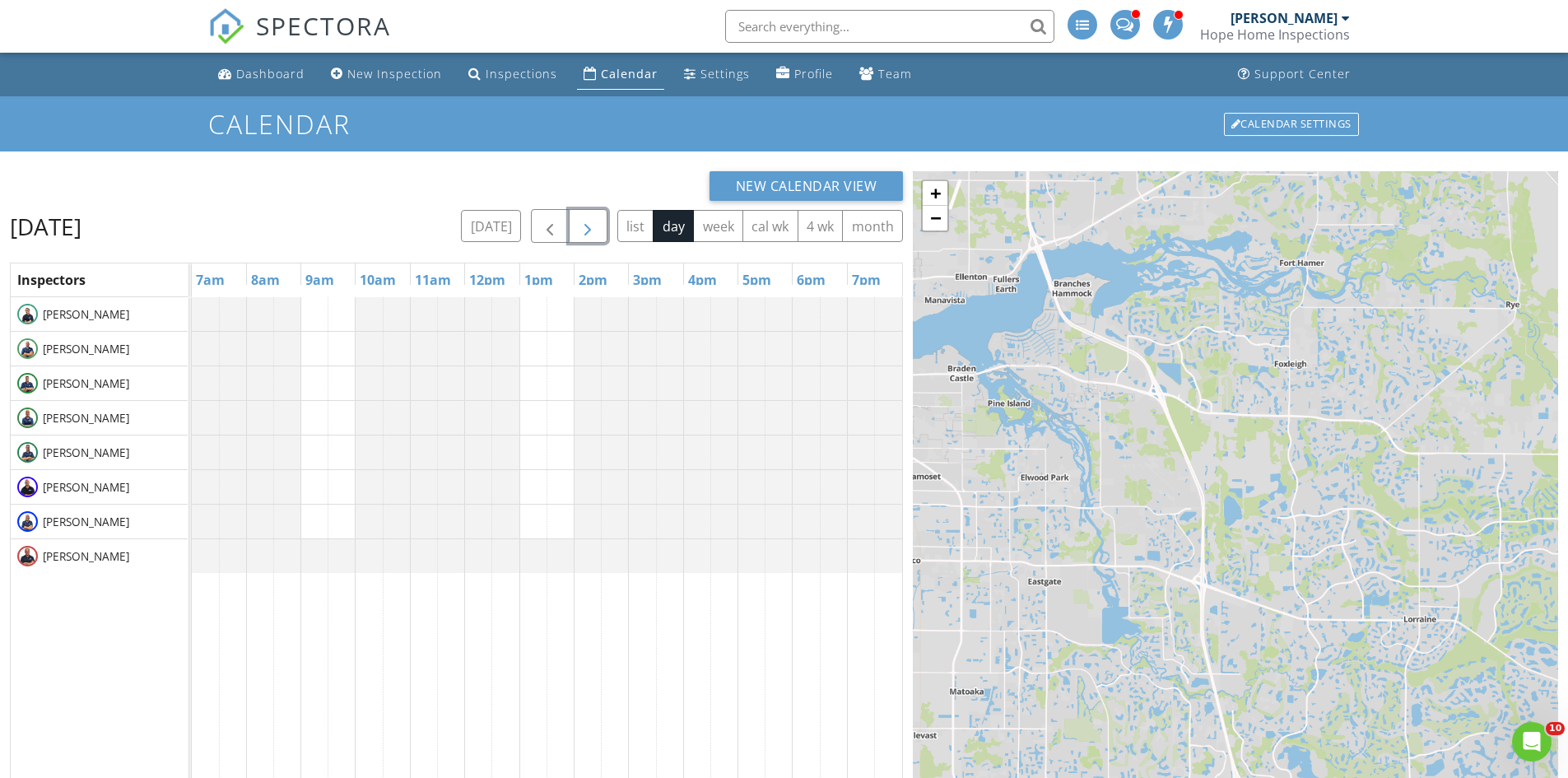
click at [584, 222] on span "button" at bounding box center [588, 226] width 19 height 19
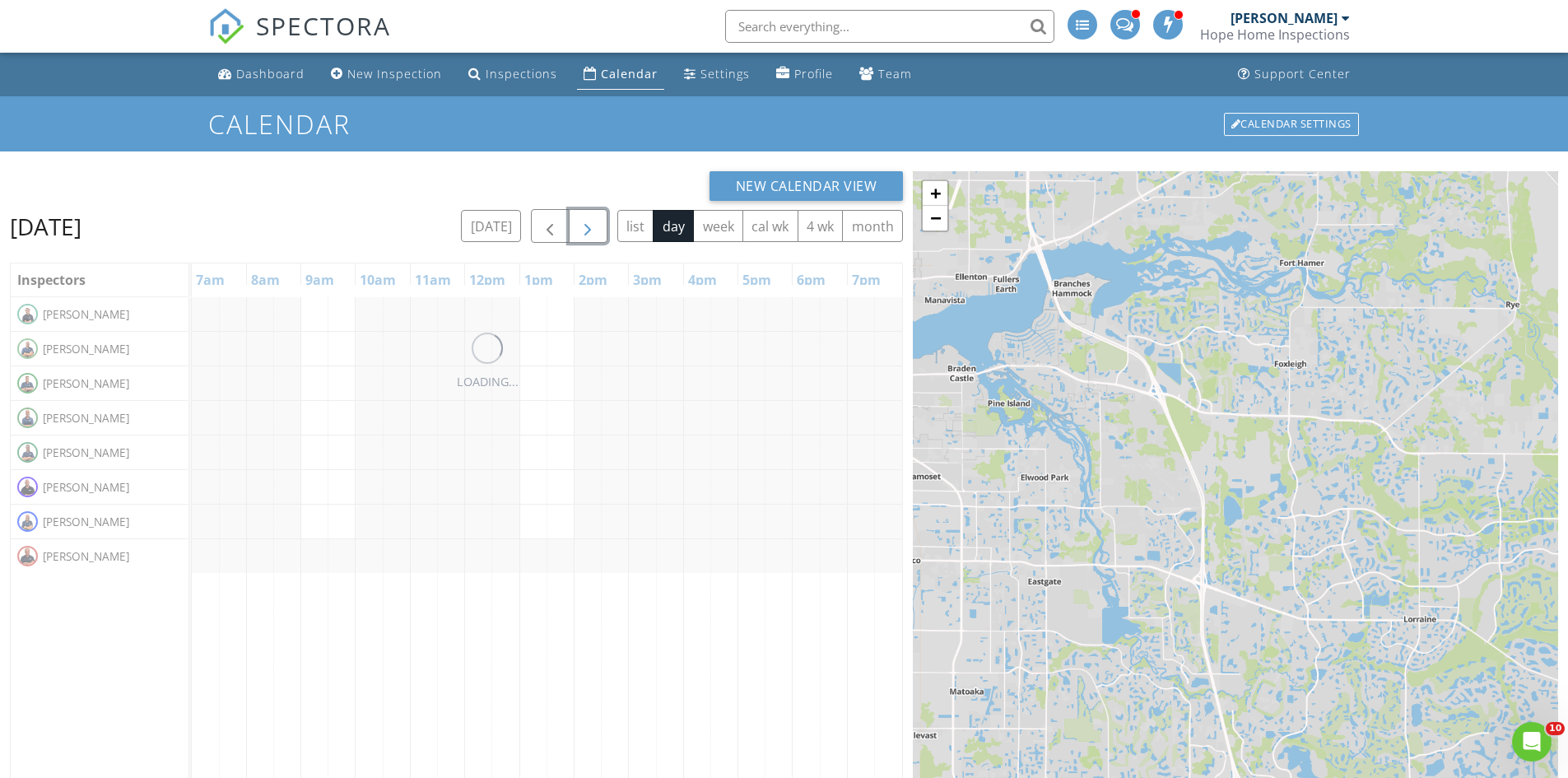
click at [584, 222] on span "button" at bounding box center [588, 226] width 19 height 19
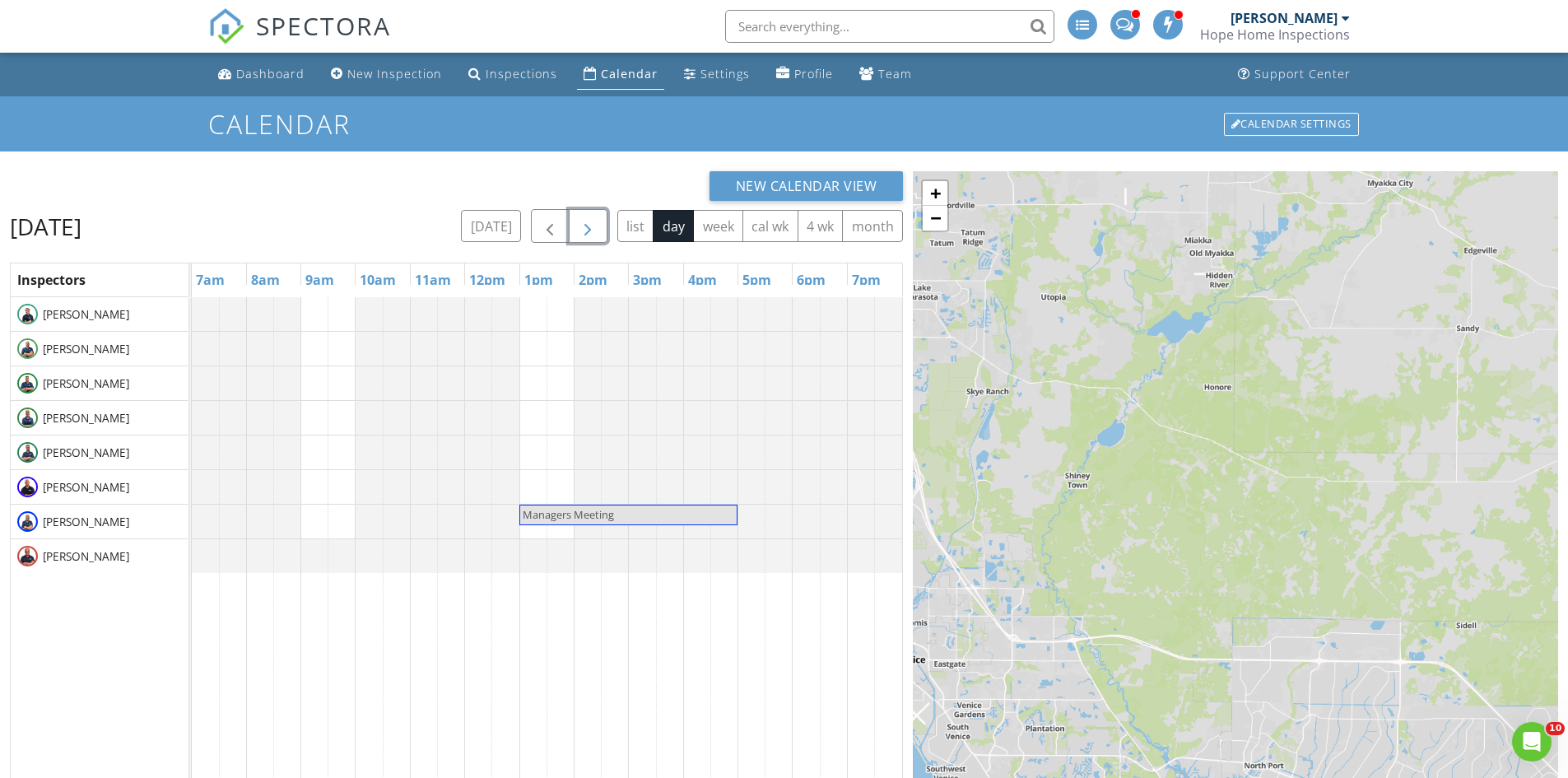
click at [584, 222] on span "button" at bounding box center [588, 226] width 19 height 19
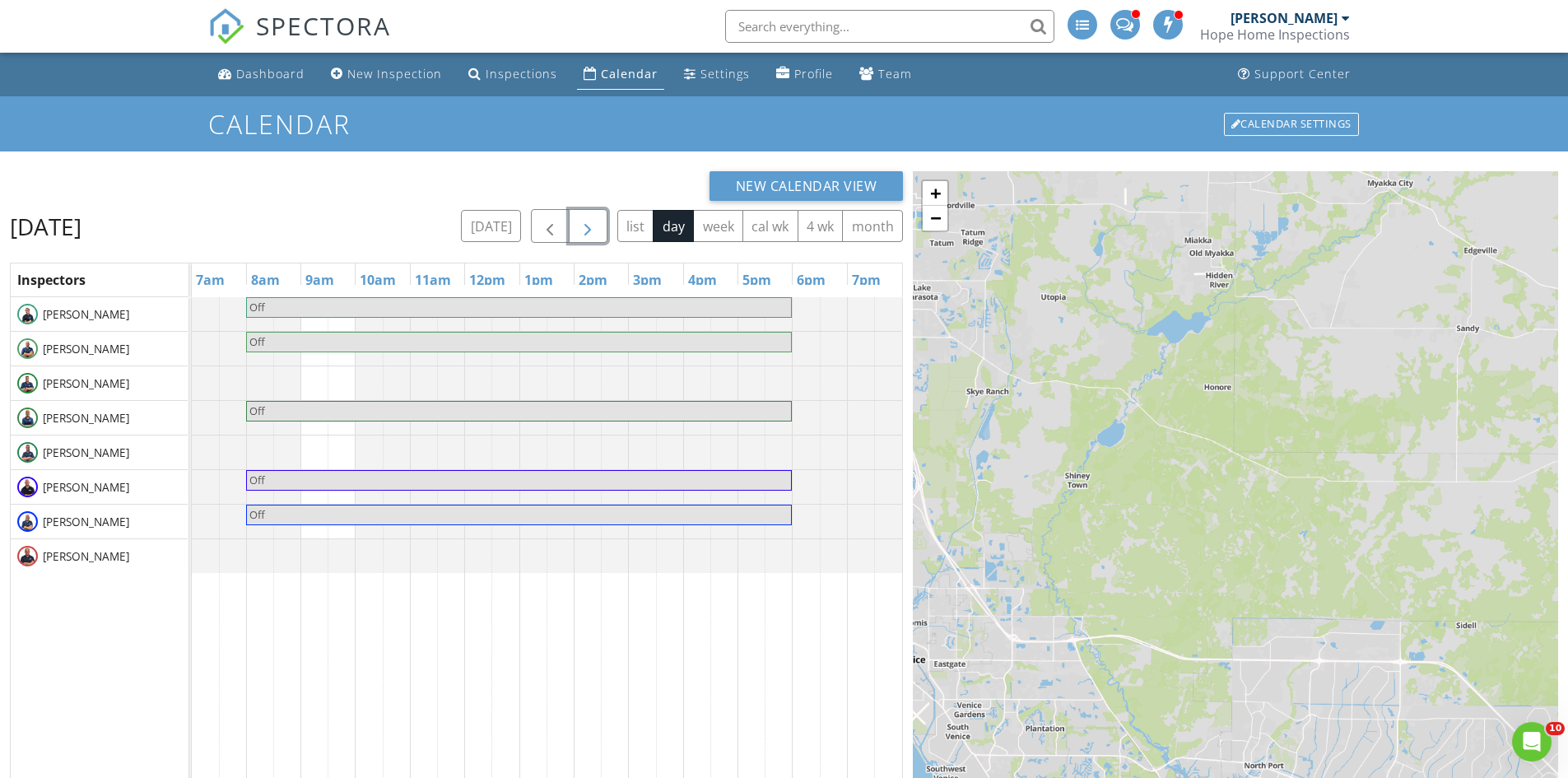
click at [584, 222] on span "button" at bounding box center [588, 226] width 19 height 19
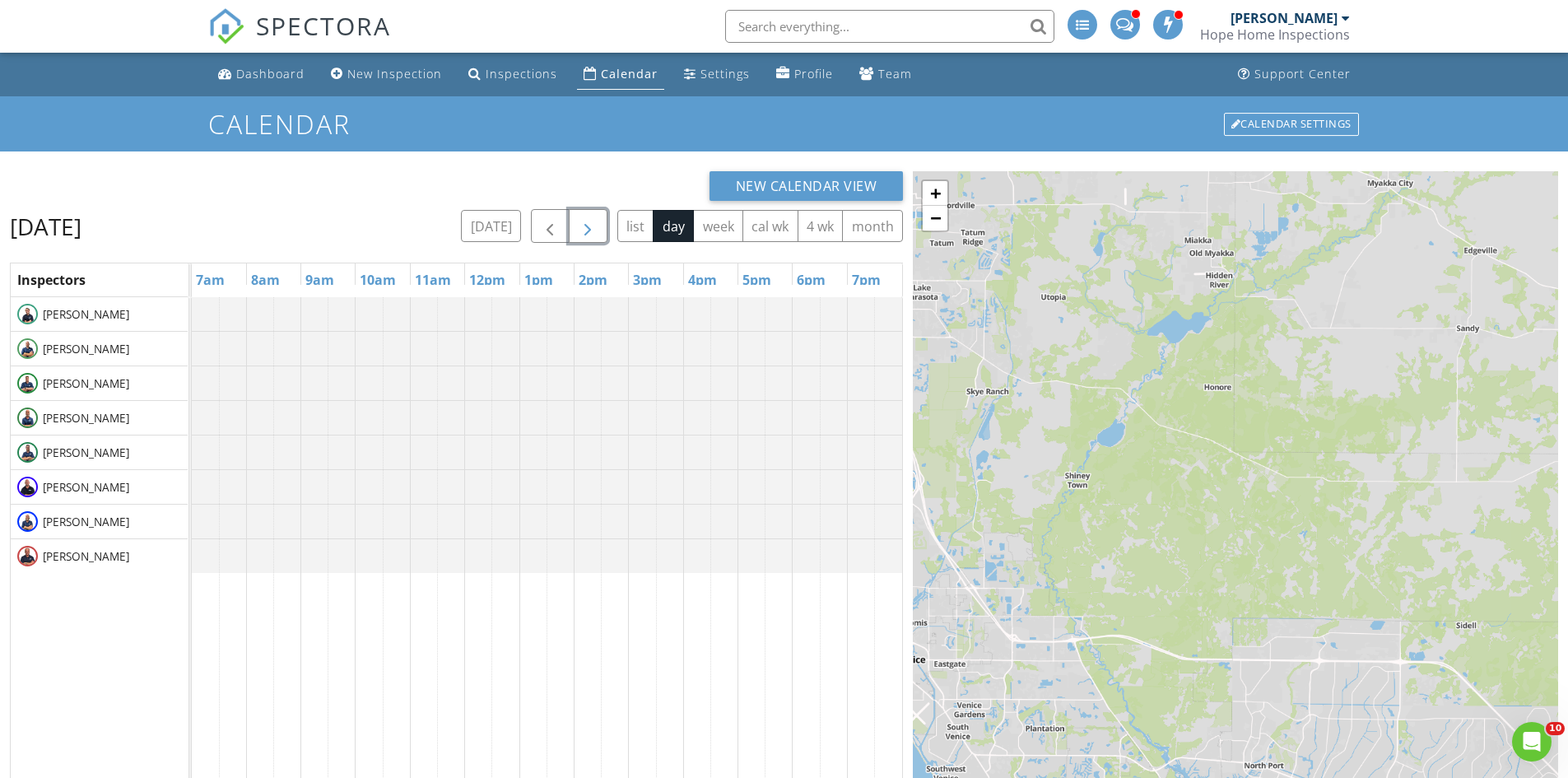
click at [584, 222] on span "button" at bounding box center [588, 226] width 19 height 19
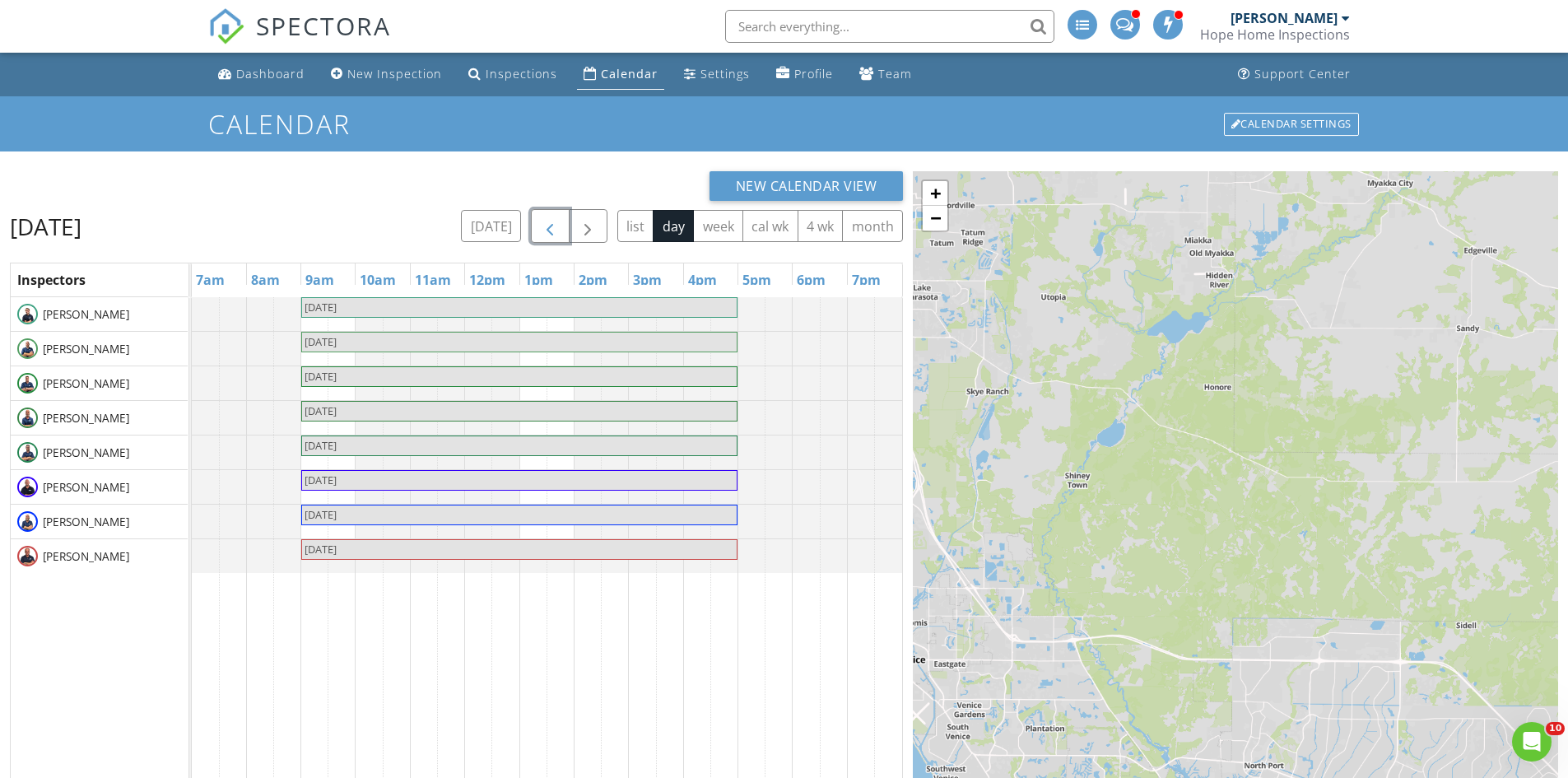
click at [555, 225] on span "button" at bounding box center [550, 226] width 19 height 19
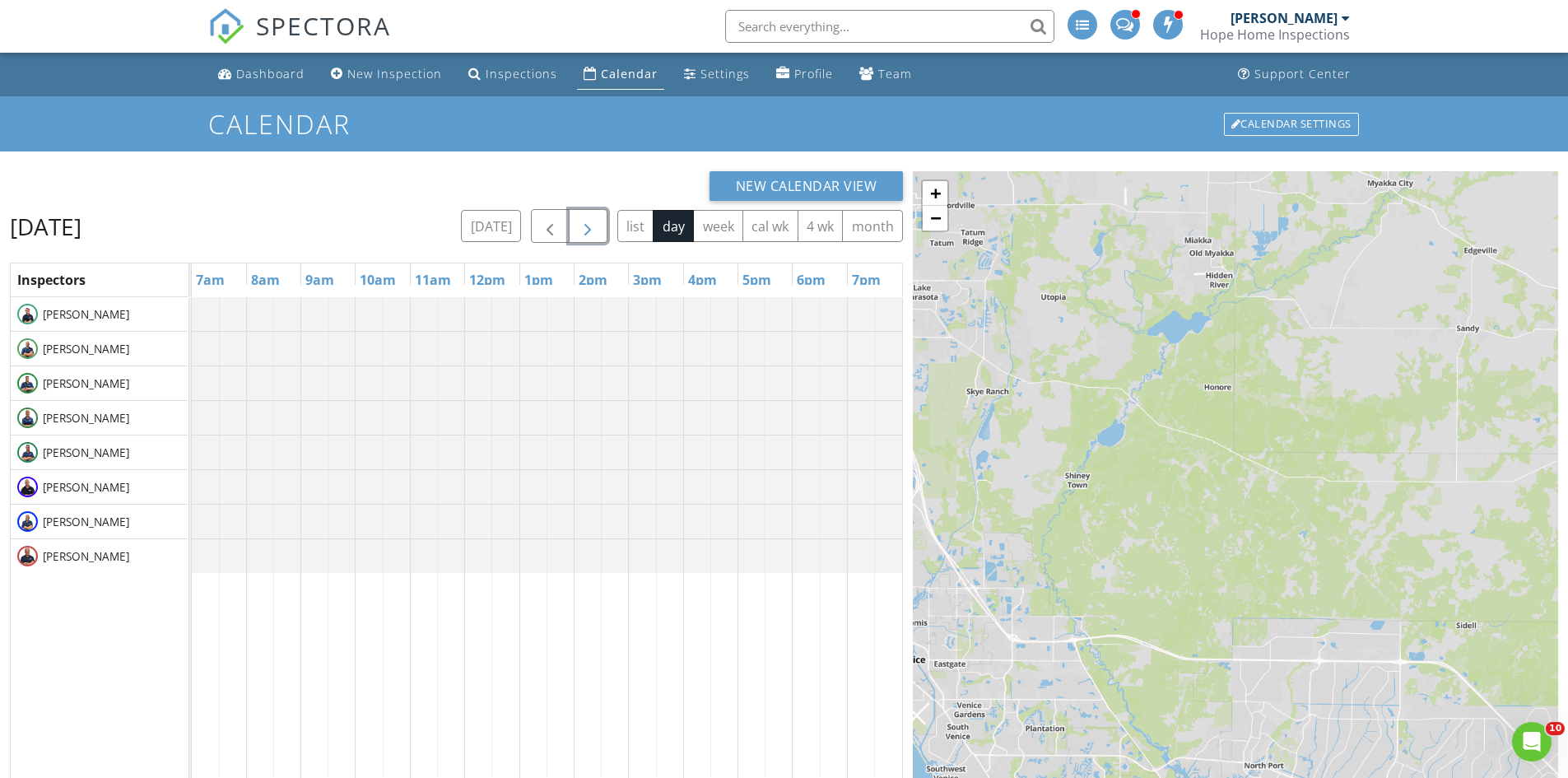
click at [585, 226] on span "button" at bounding box center [588, 226] width 19 height 19
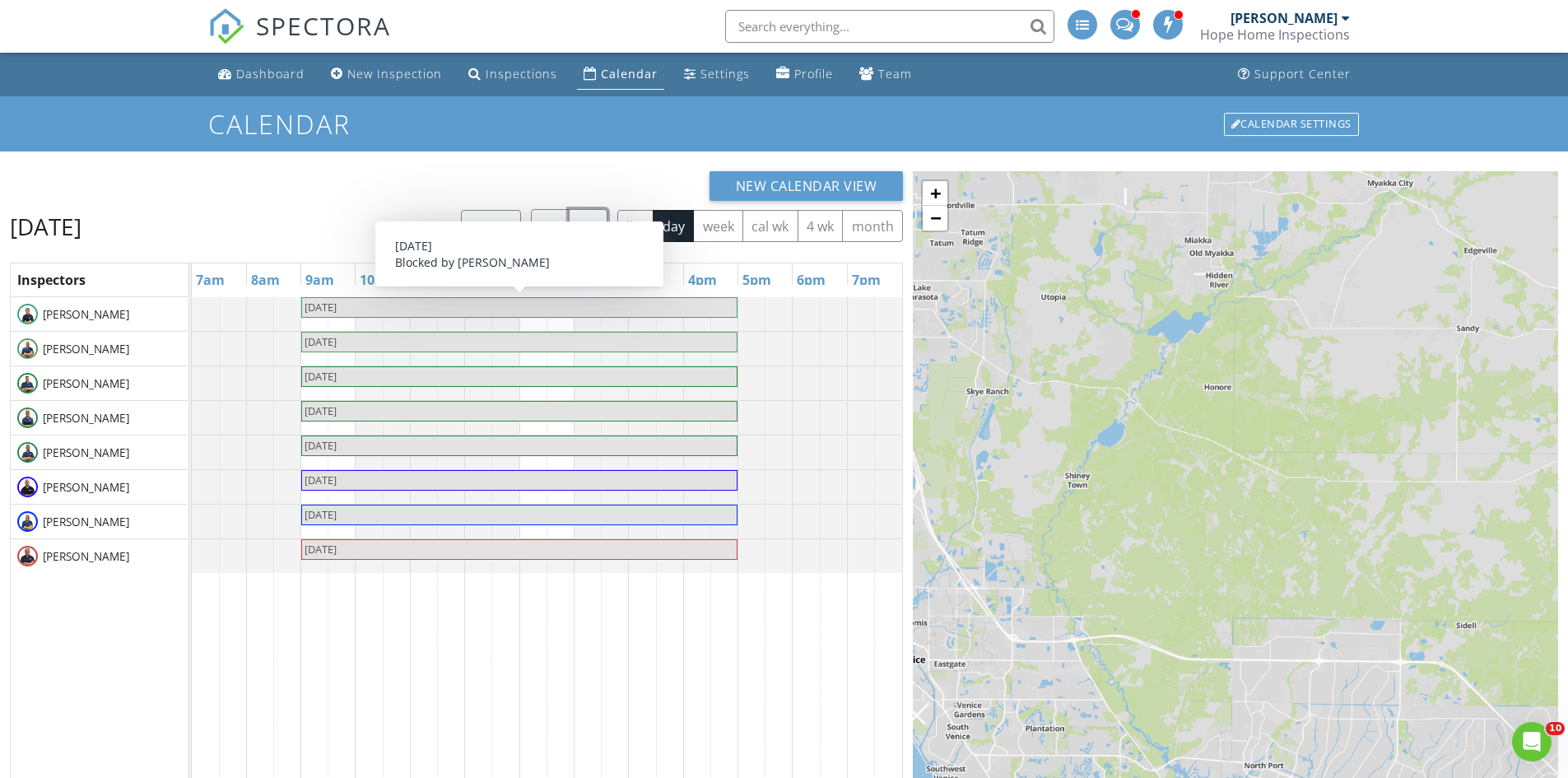
click at [336, 307] on span "Columbus Day" at bounding box center [321, 306] width 32 height 15
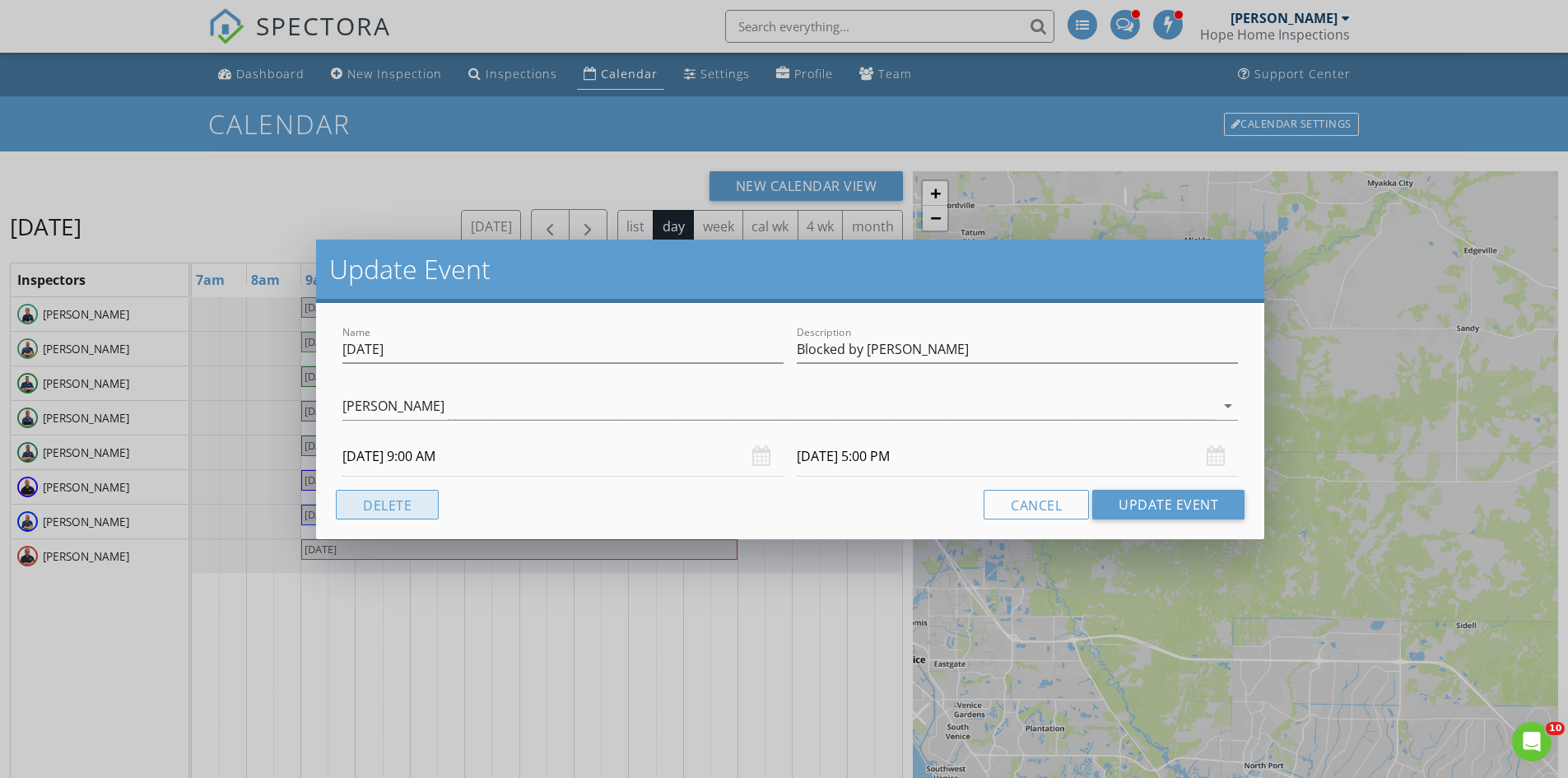
click at [419, 500] on button "Delete" at bounding box center [388, 505] width 103 height 29
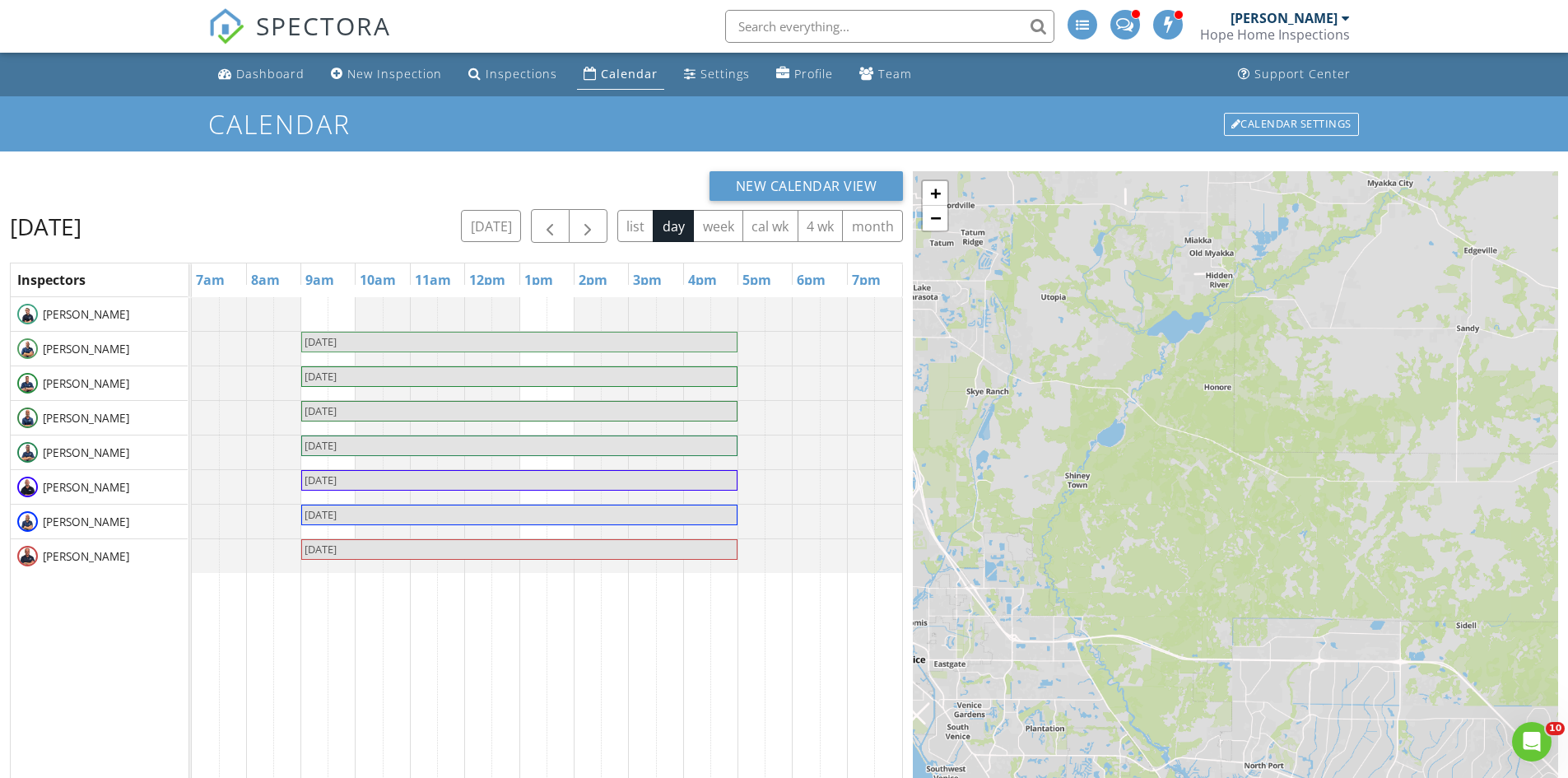
click at [417, 342] on span "Columbus Day" at bounding box center [519, 342] width 433 height 16
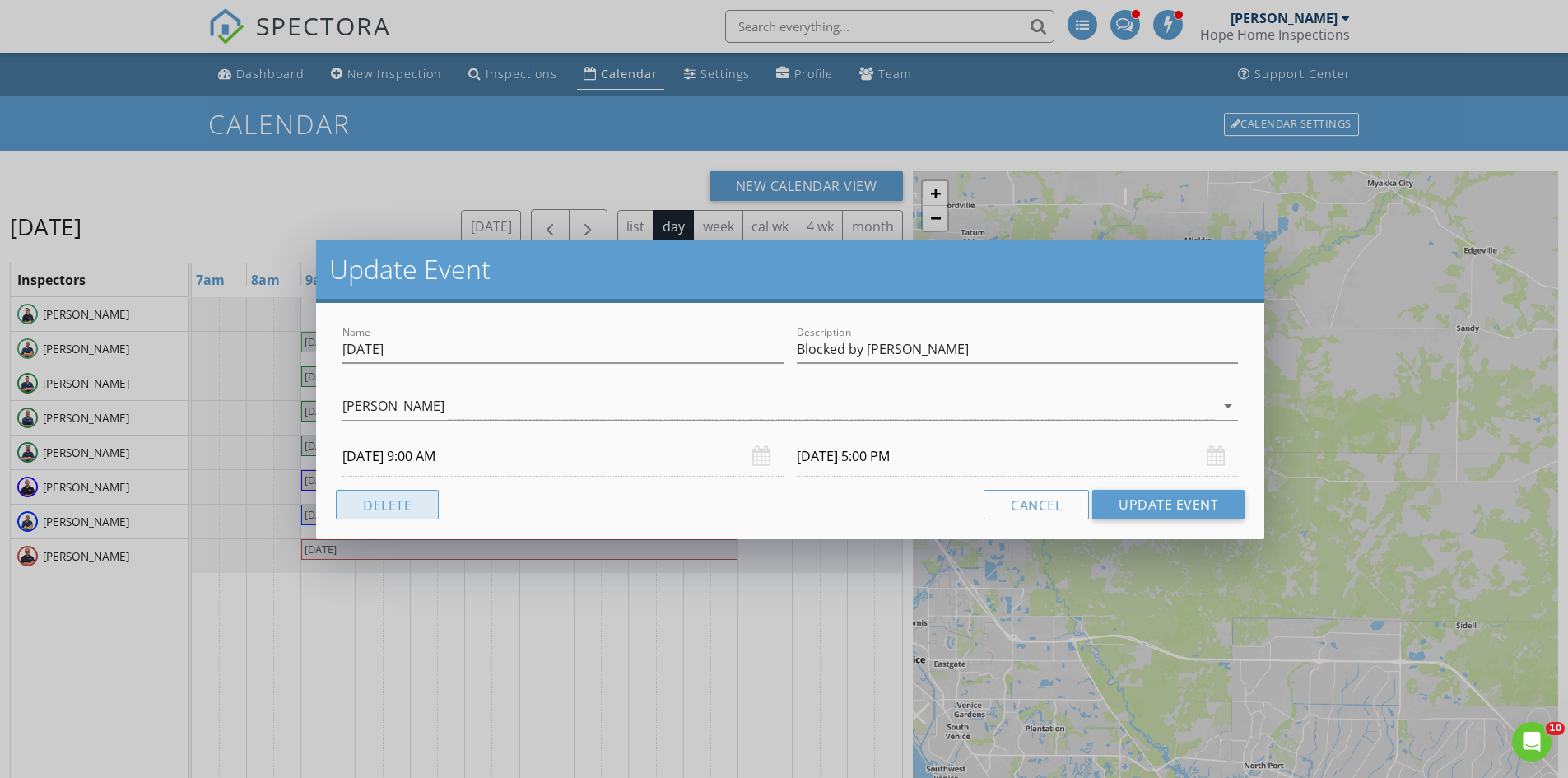
click at [398, 500] on button "Delete" at bounding box center [388, 505] width 103 height 29
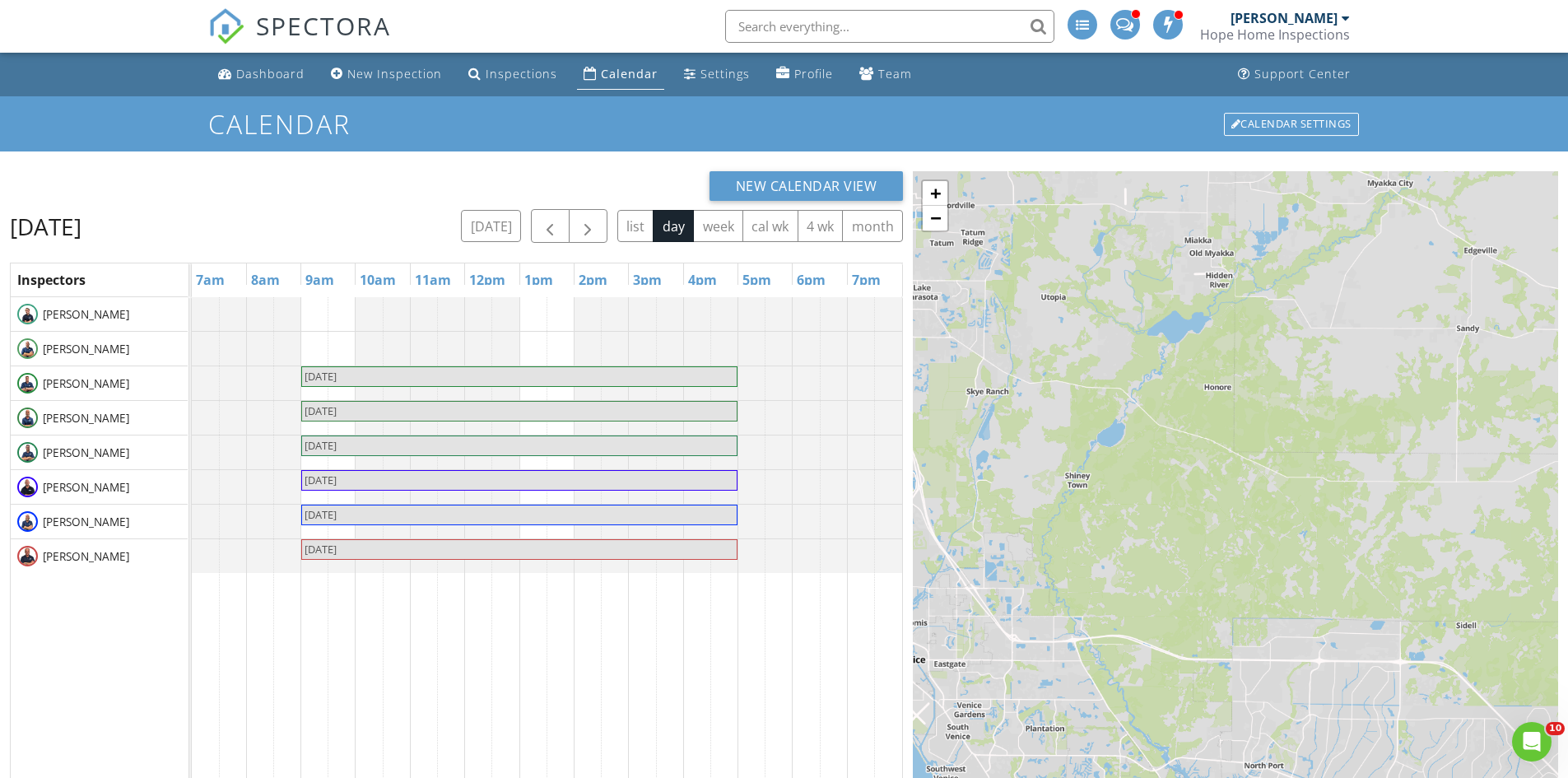
click at [415, 373] on span "Columbus Day" at bounding box center [519, 376] width 433 height 16
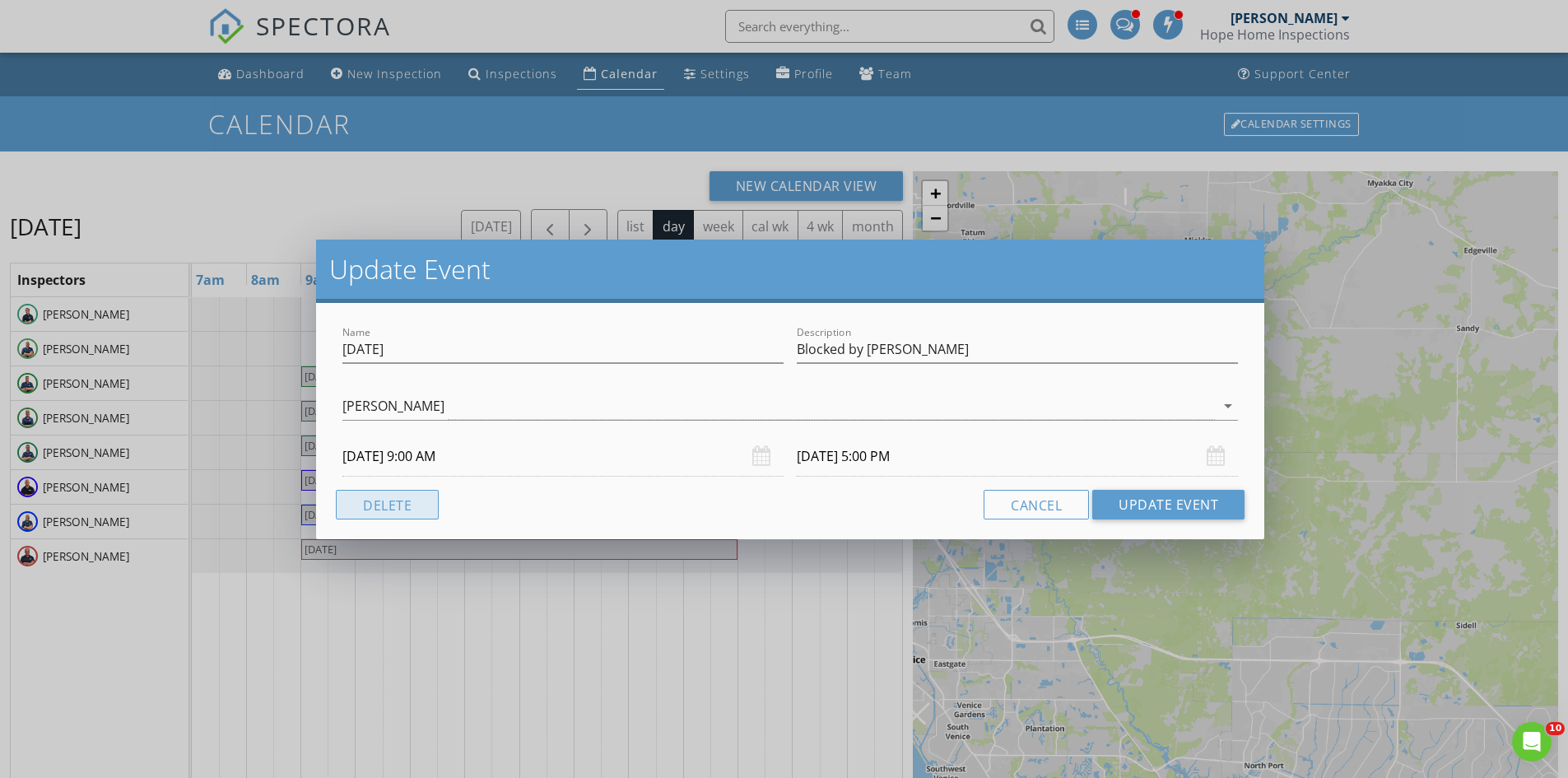
click at [399, 504] on button "Delete" at bounding box center [388, 505] width 103 height 29
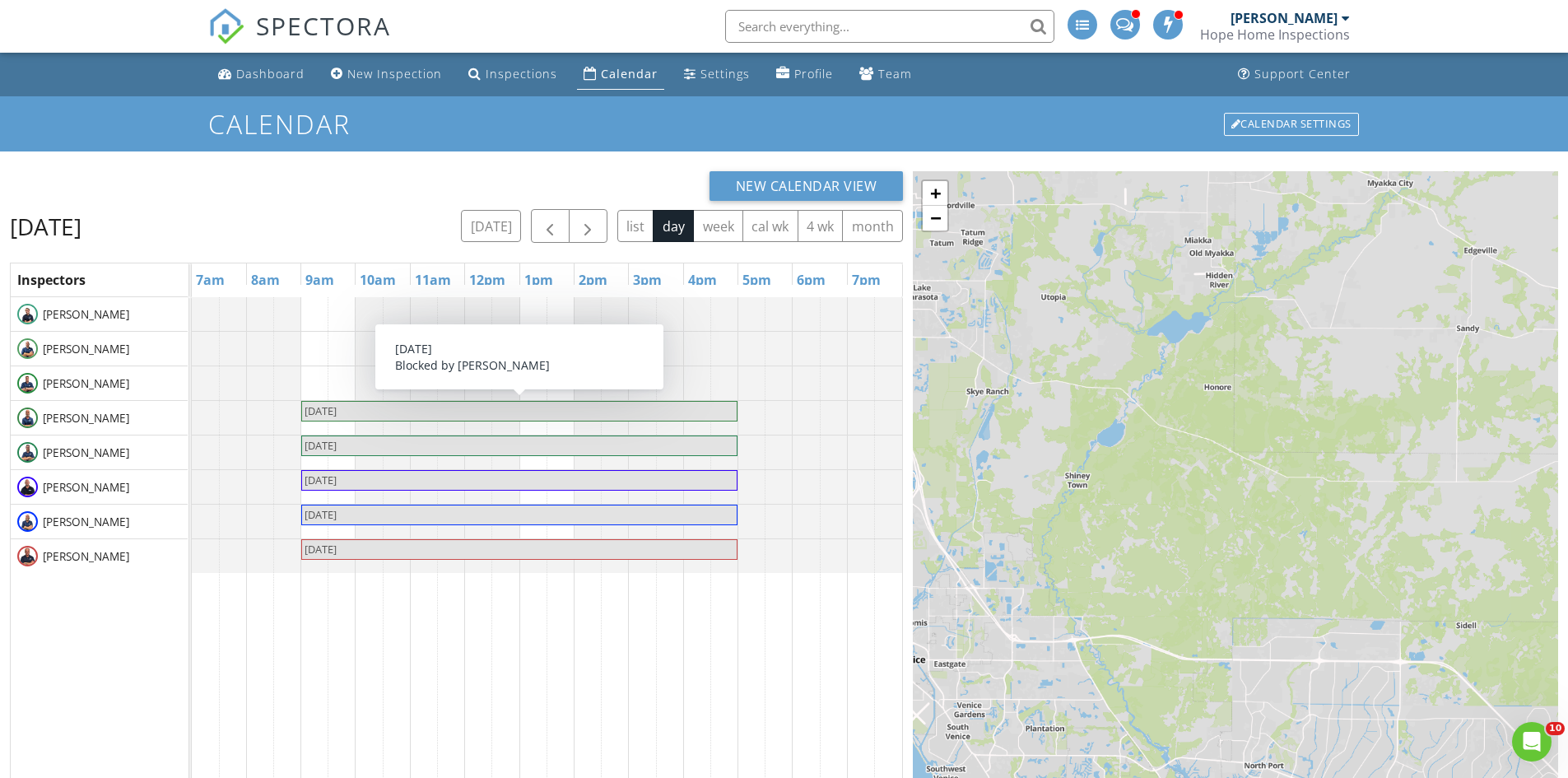
click at [401, 408] on span "Columbus Day" at bounding box center [519, 411] width 433 height 16
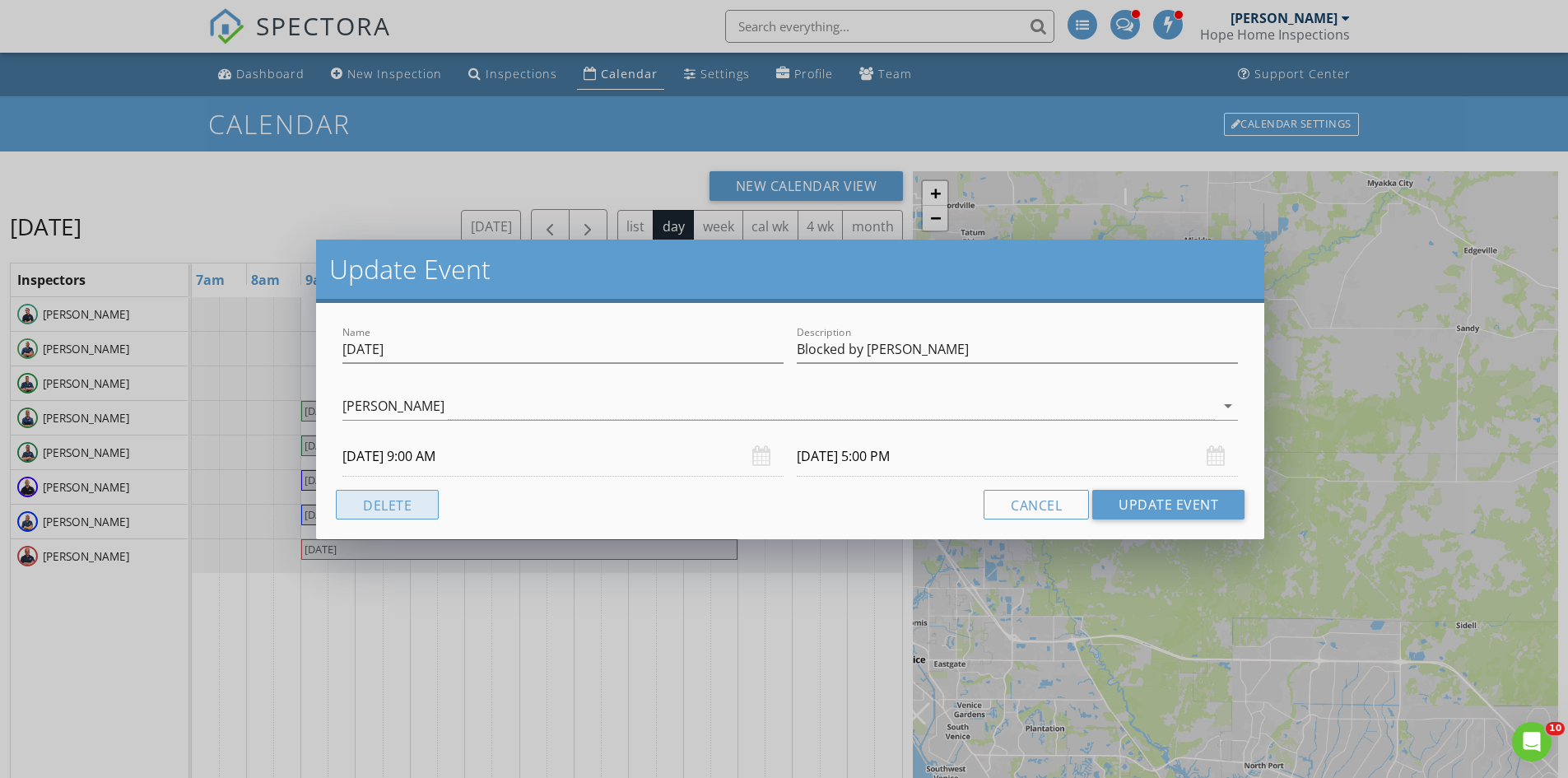
click at [397, 511] on button "Delete" at bounding box center [388, 505] width 103 height 29
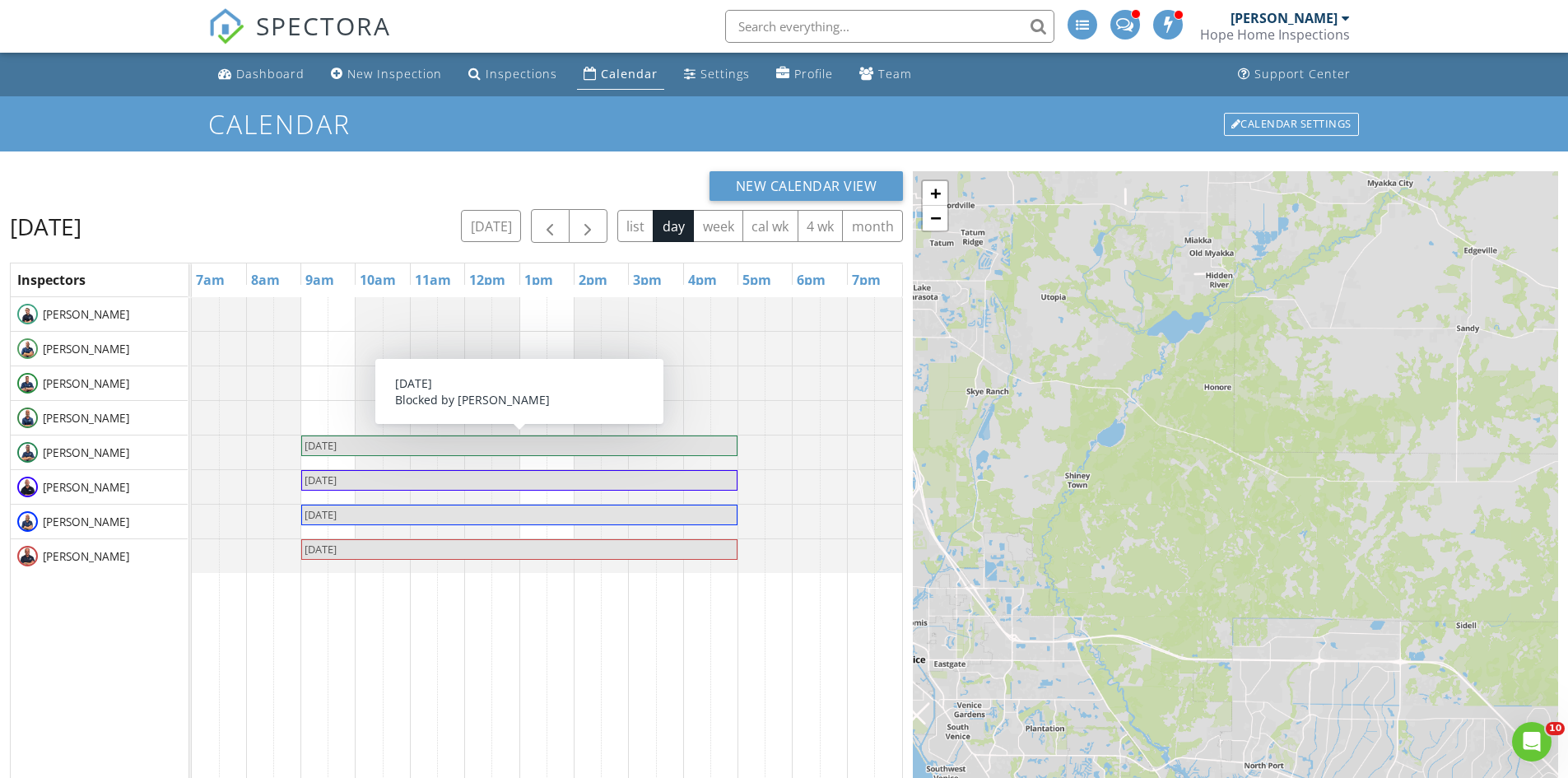
click at [400, 439] on span "Columbus Day" at bounding box center [519, 446] width 433 height 16
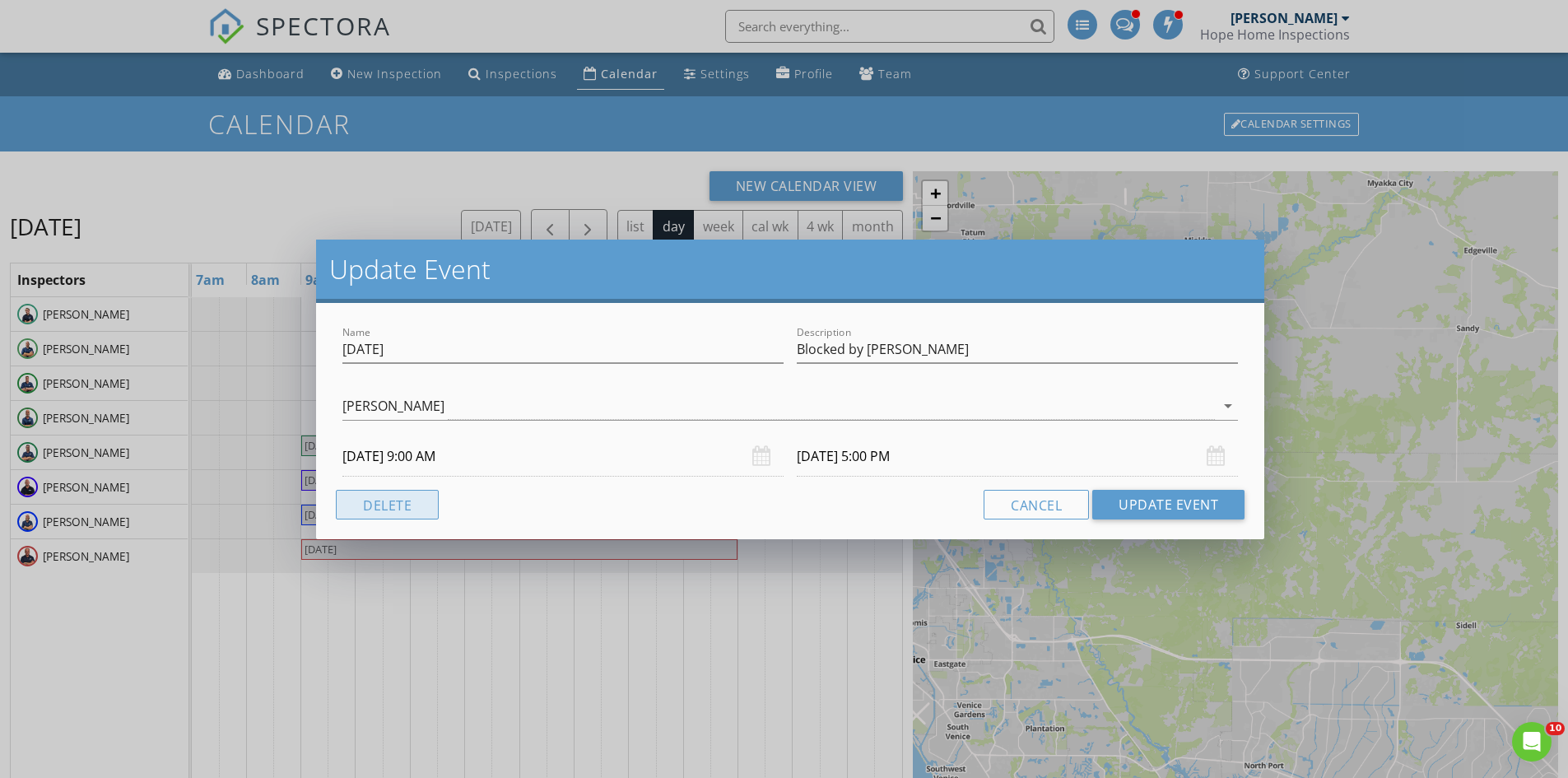
click at [399, 498] on button "Delete" at bounding box center [388, 505] width 103 height 29
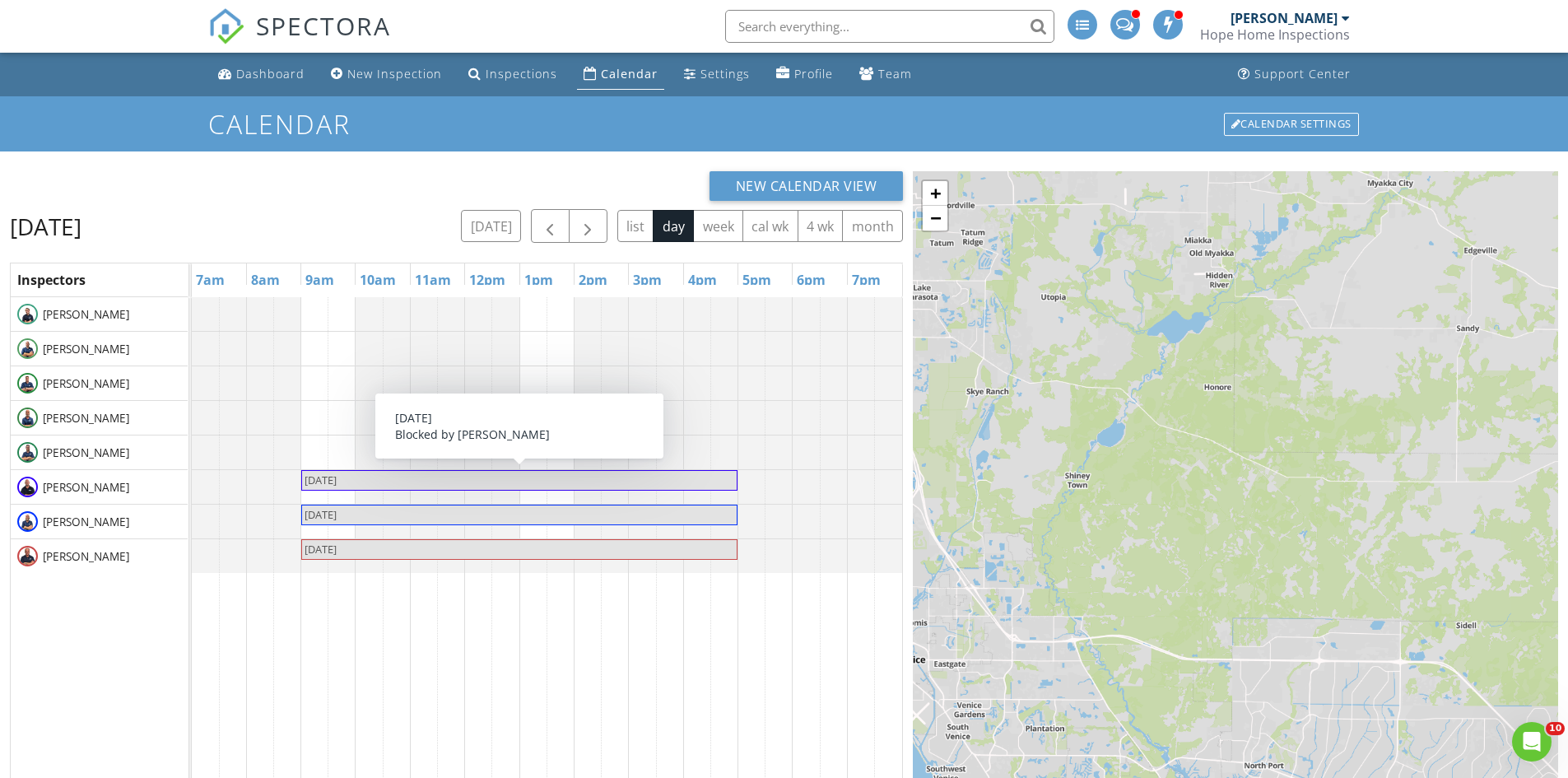
click at [401, 480] on span "Columbus Day" at bounding box center [519, 481] width 433 height 16
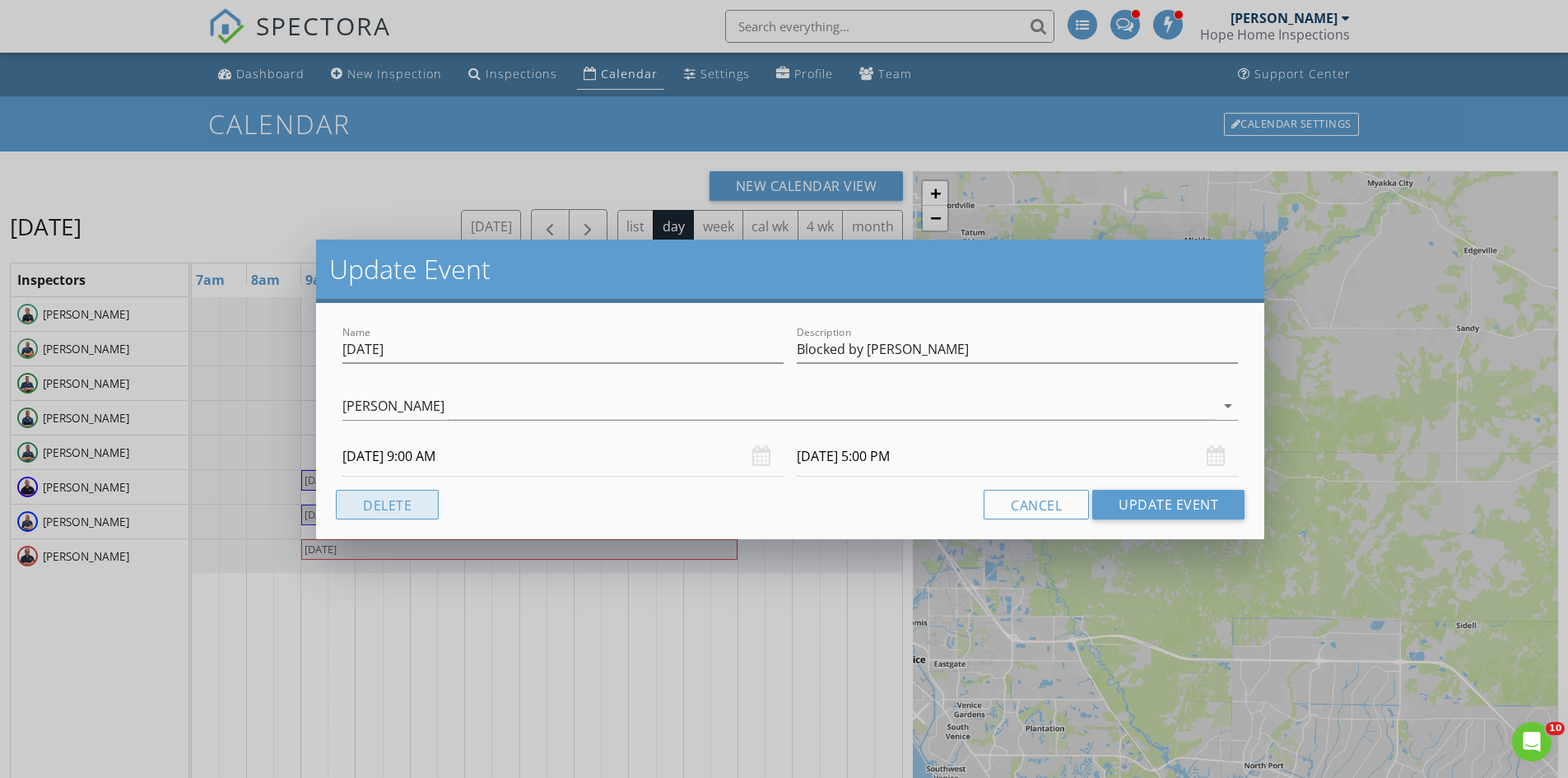
click at [402, 496] on button "Delete" at bounding box center [388, 505] width 103 height 29
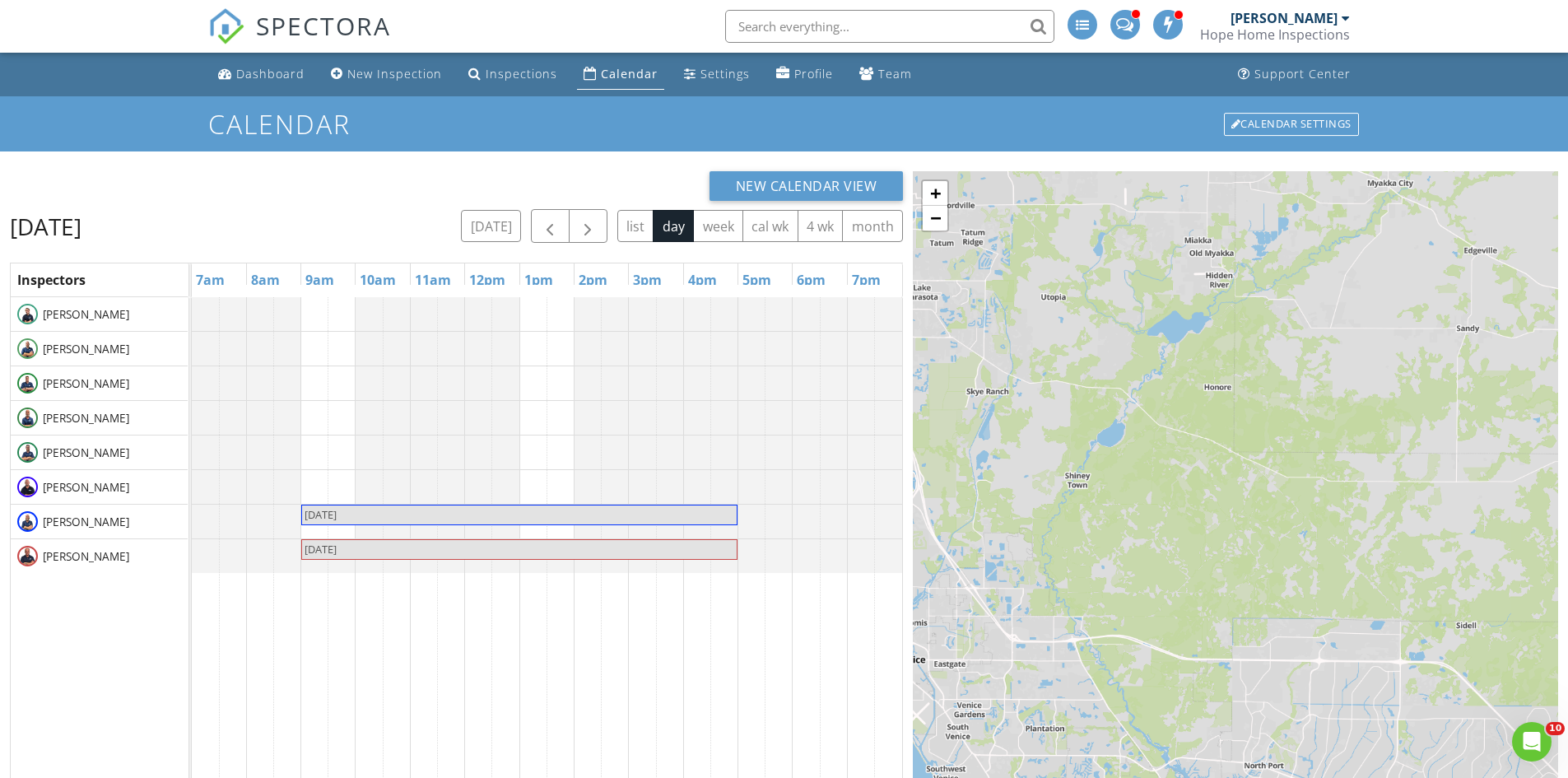
click at [400, 512] on span "Columbus Day" at bounding box center [519, 515] width 433 height 16
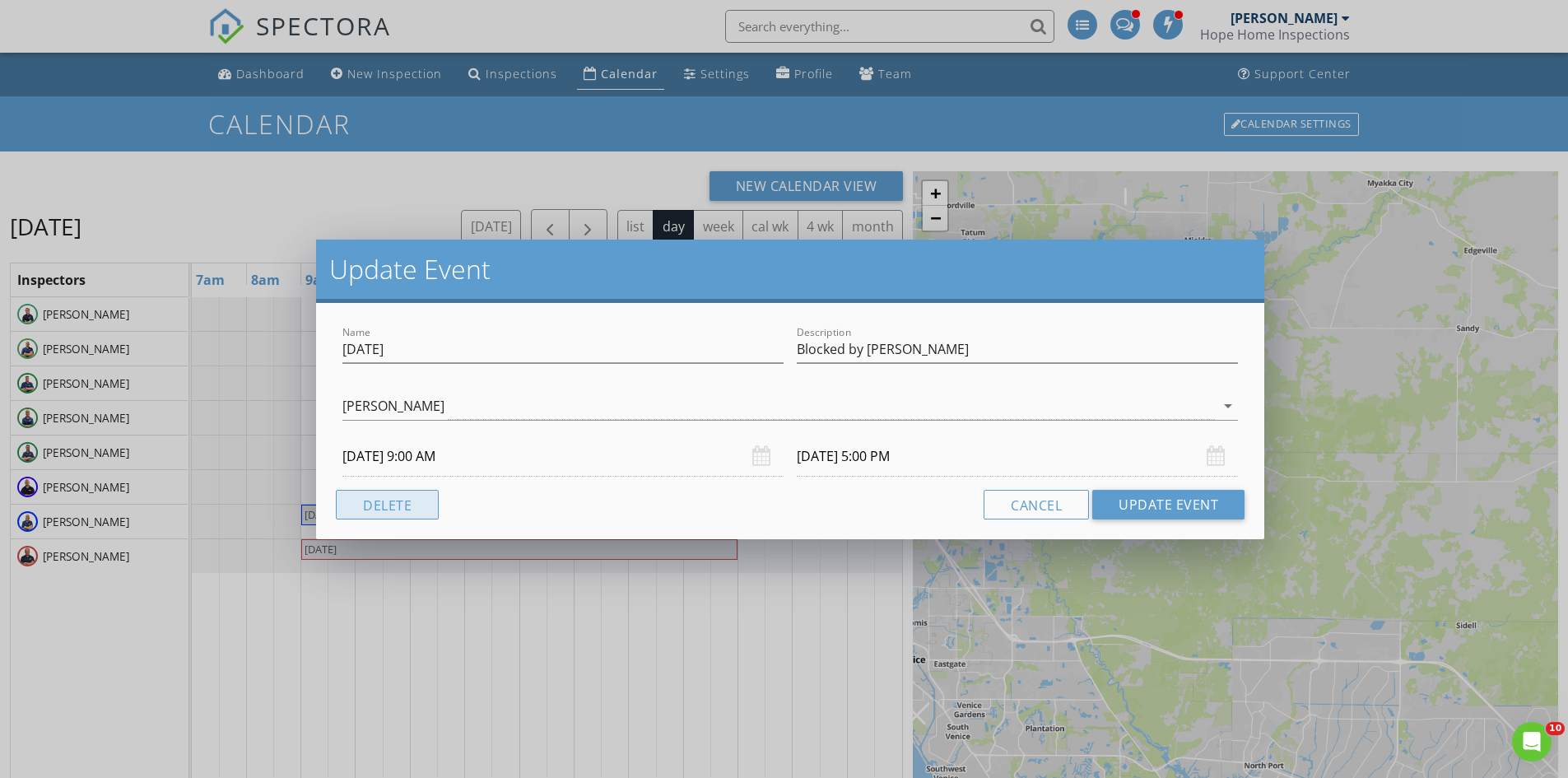
click at [401, 508] on button "Delete" at bounding box center [388, 505] width 103 height 29
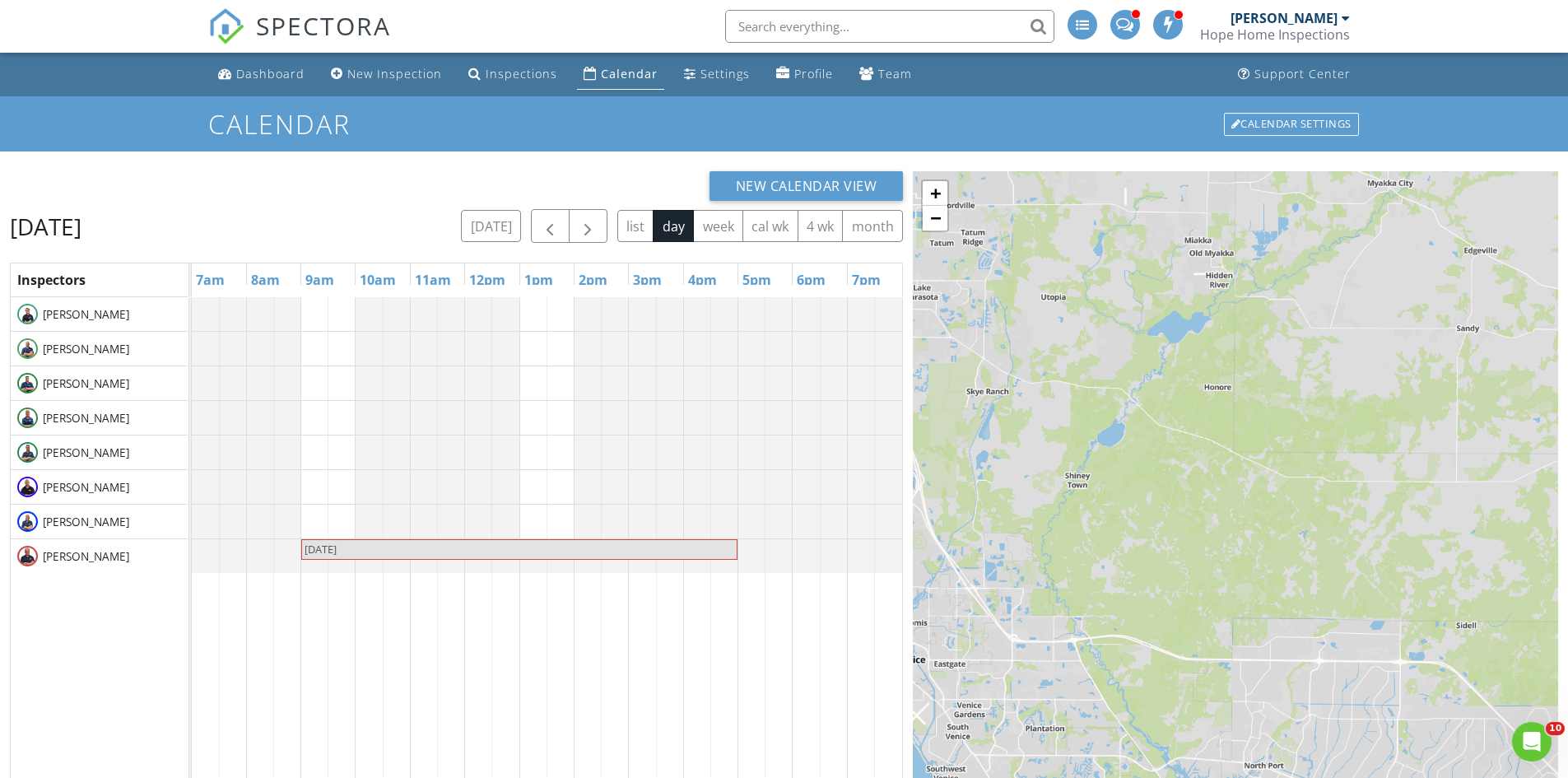
click at [401, 544] on span "Columbus Day" at bounding box center [519, 550] width 433 height 16
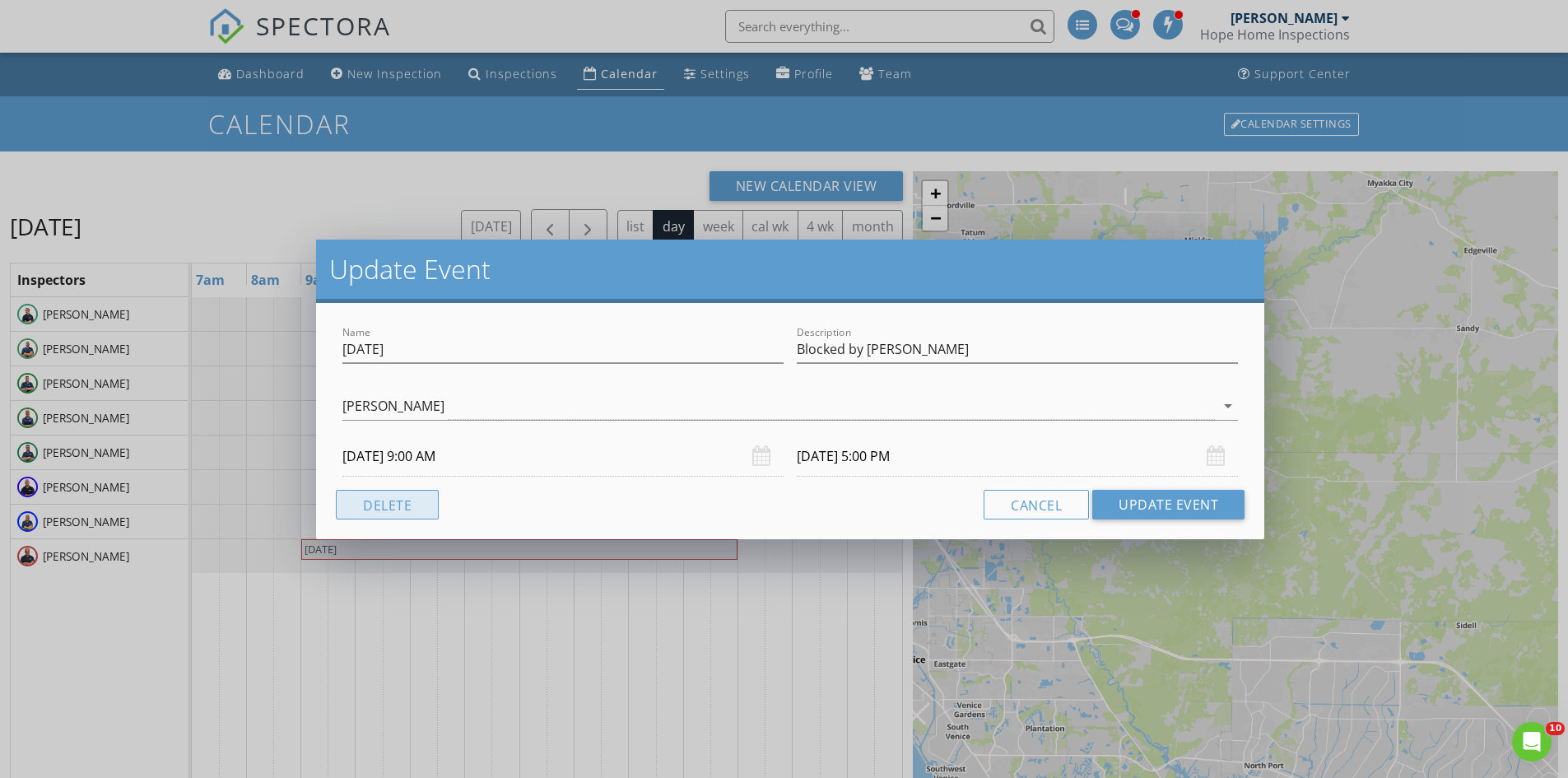
click at [396, 510] on button "Delete" at bounding box center [388, 505] width 103 height 29
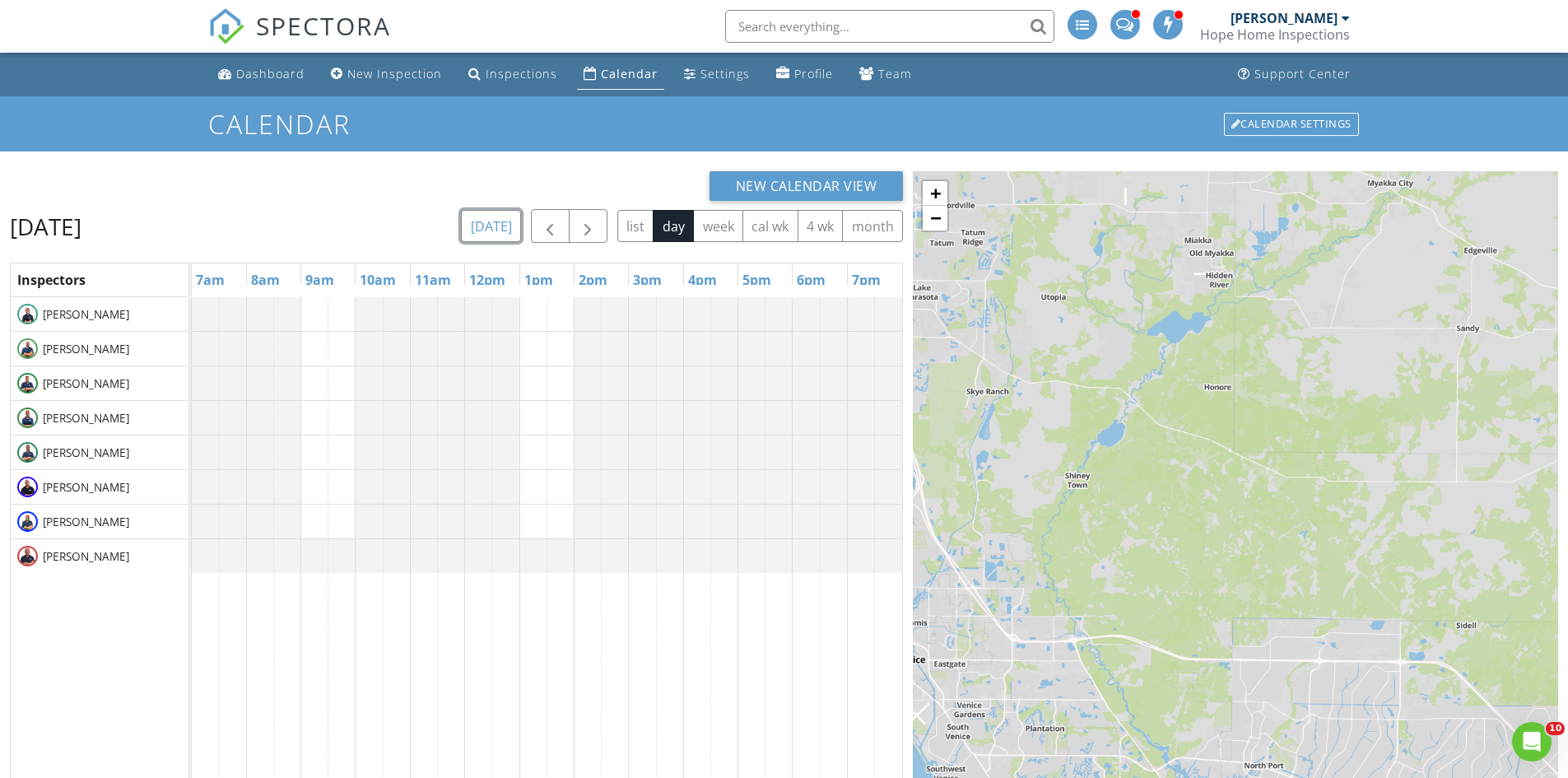
click at [484, 231] on button "[DATE]" at bounding box center [491, 225] width 60 height 32
